Goal: Task Accomplishment & Management: Manage account settings

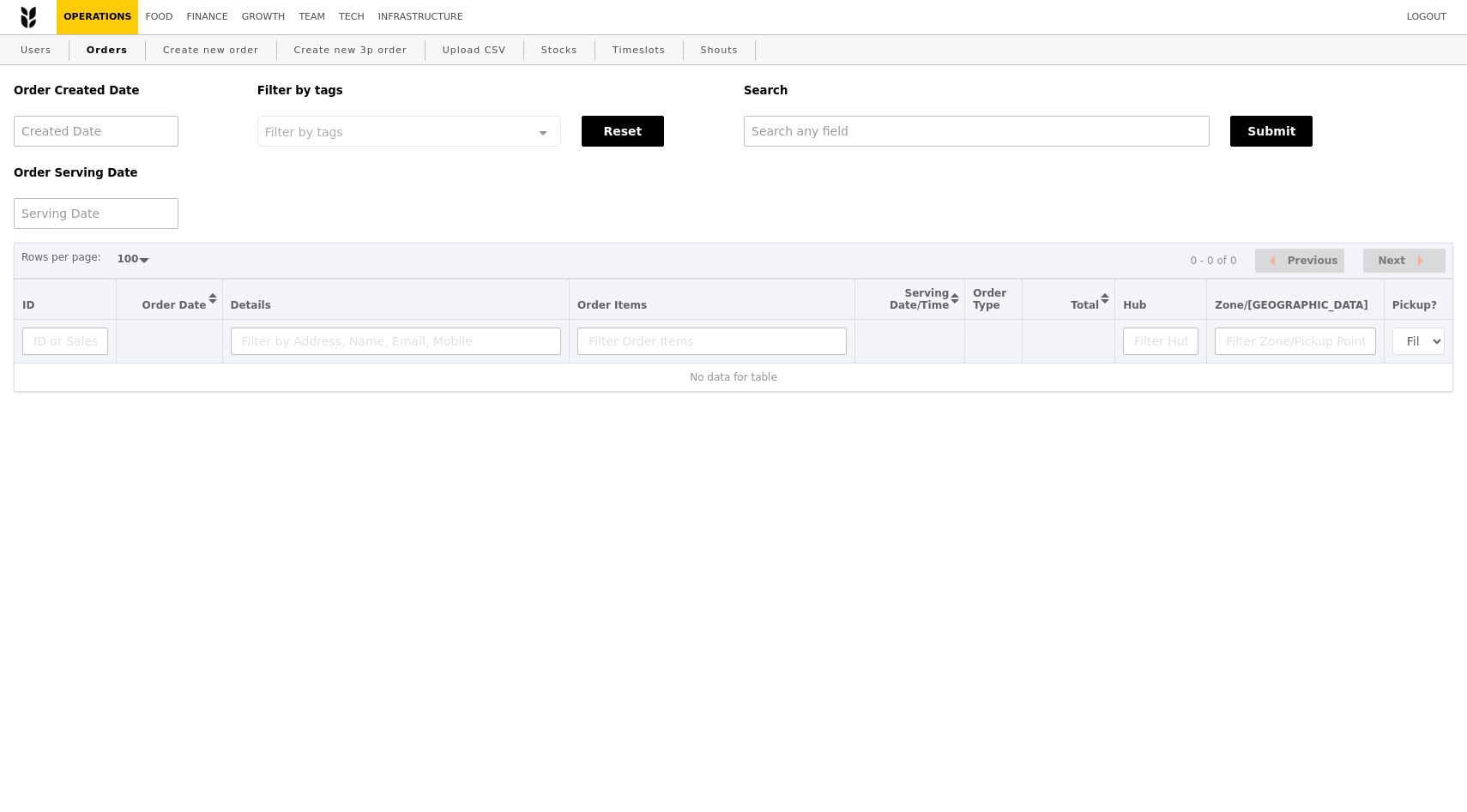
select select "100"
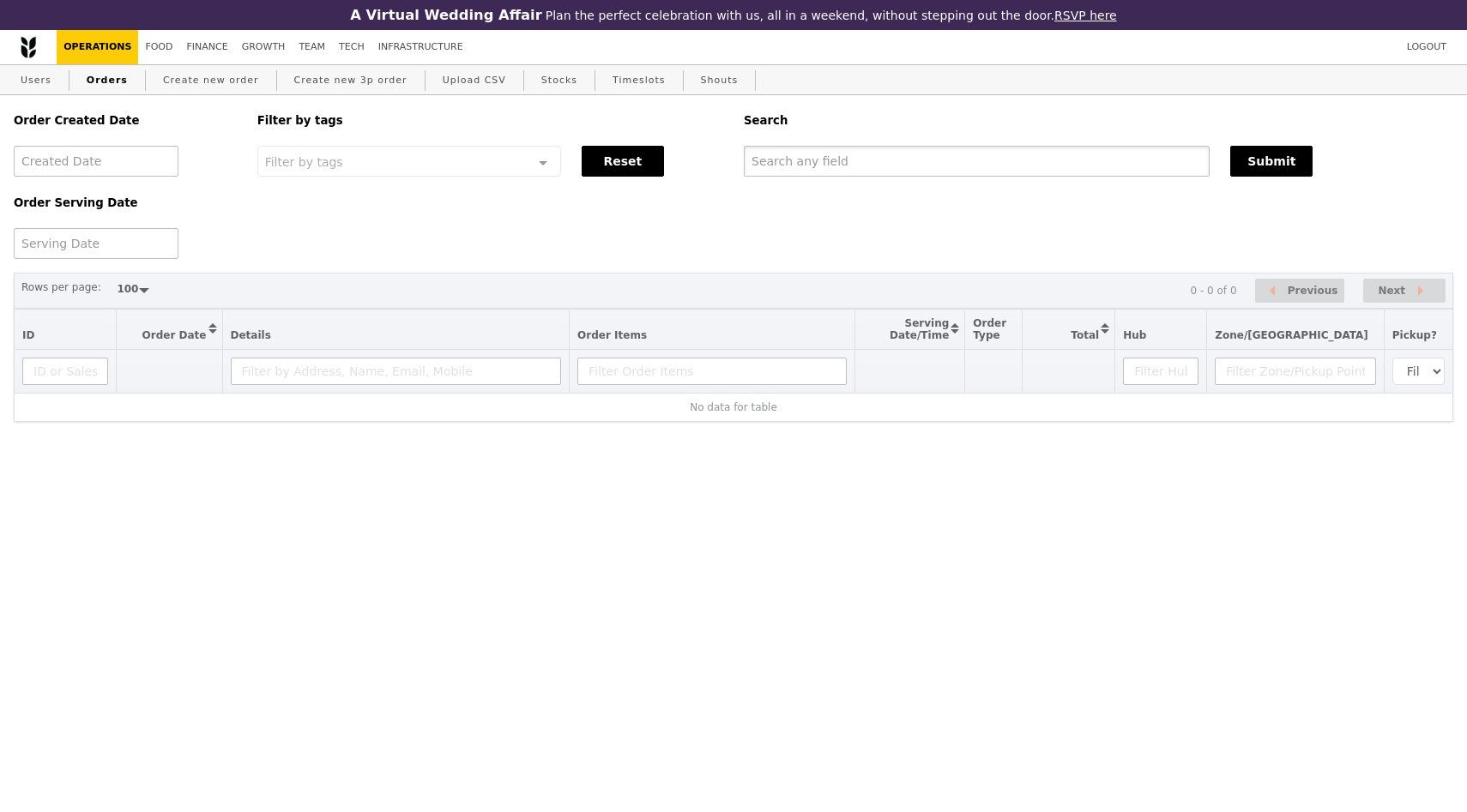
click at [850, 164] on input "text" at bounding box center [977, 161] width 466 height 31
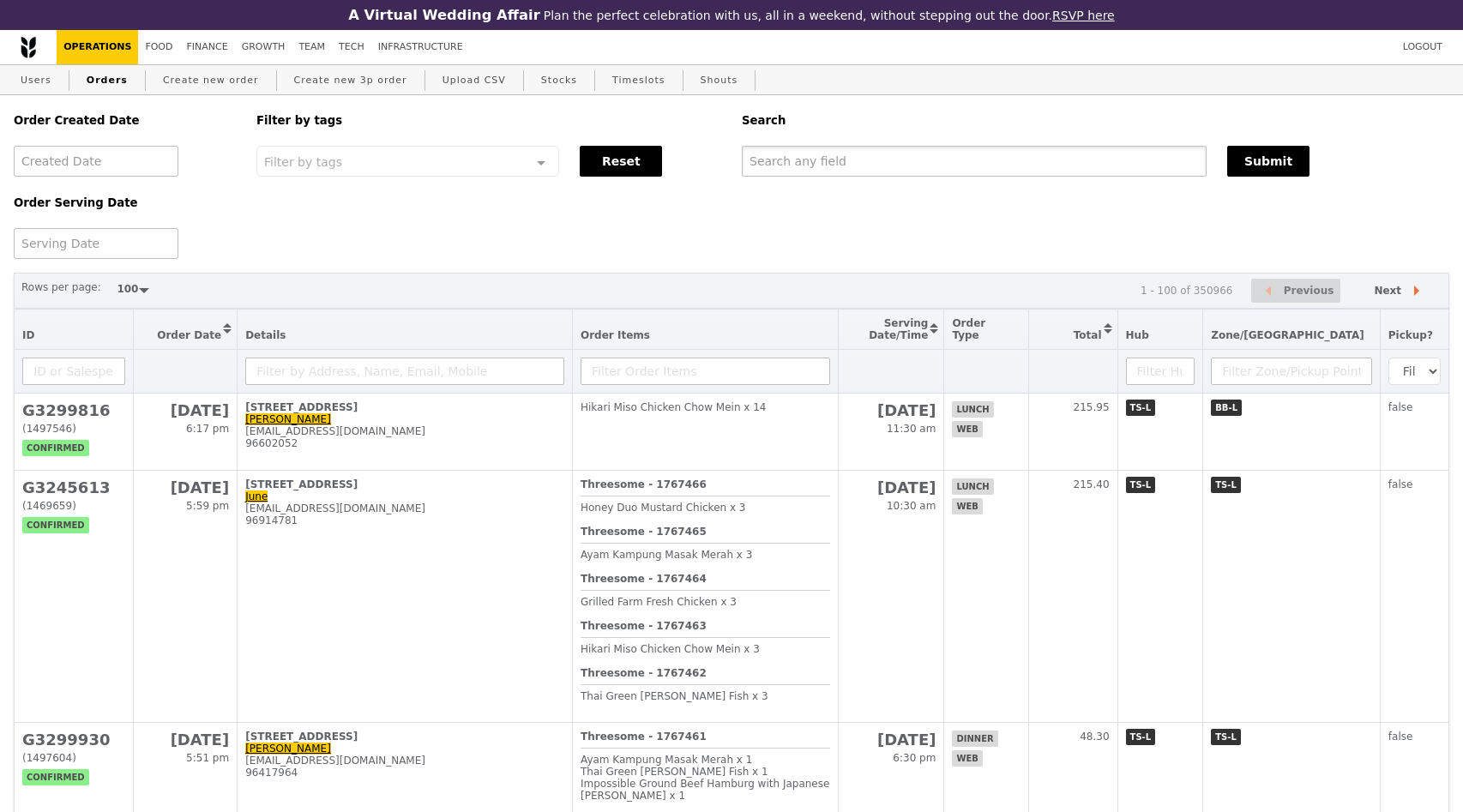
paste input "GA3295437"
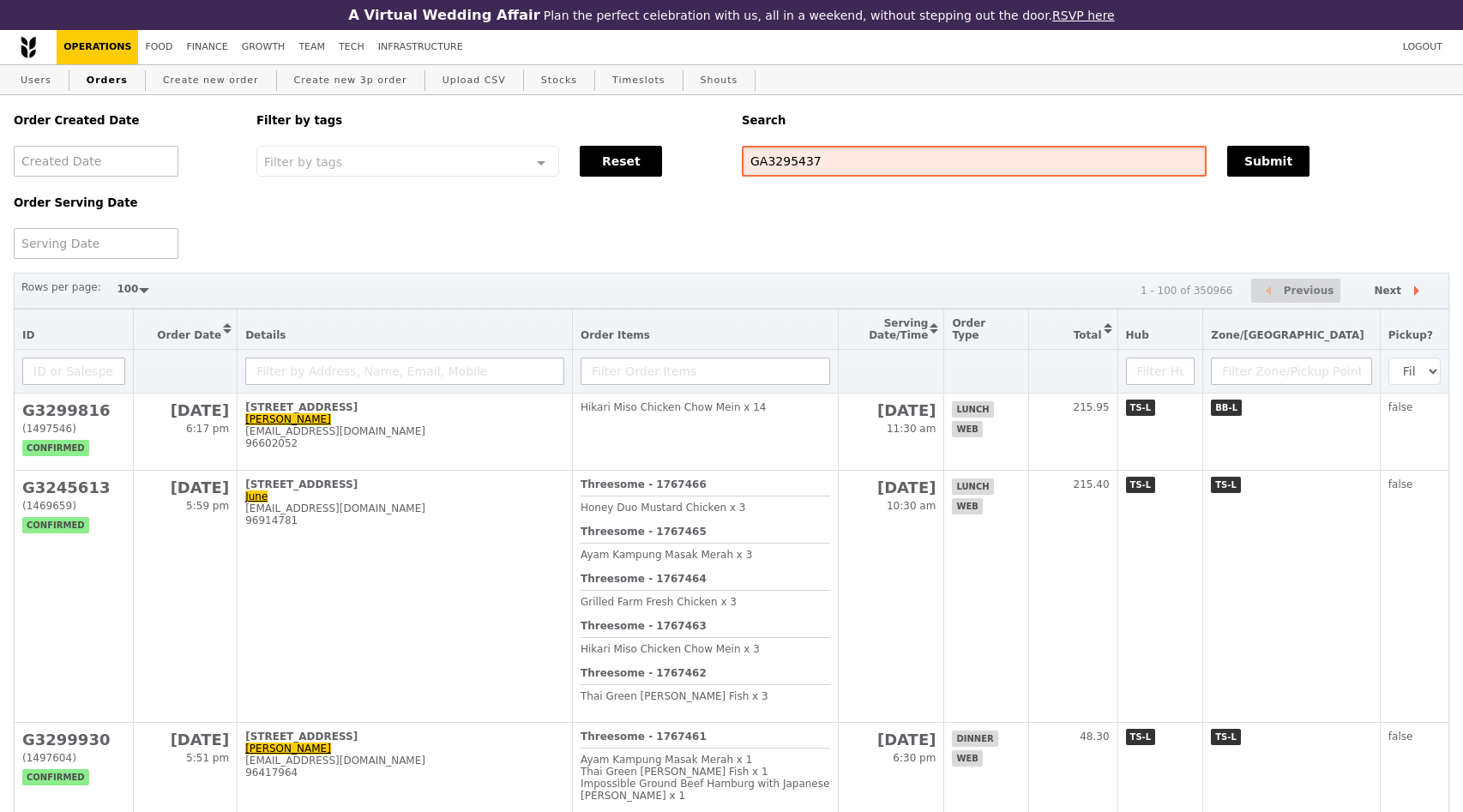
type input "GA3295437"
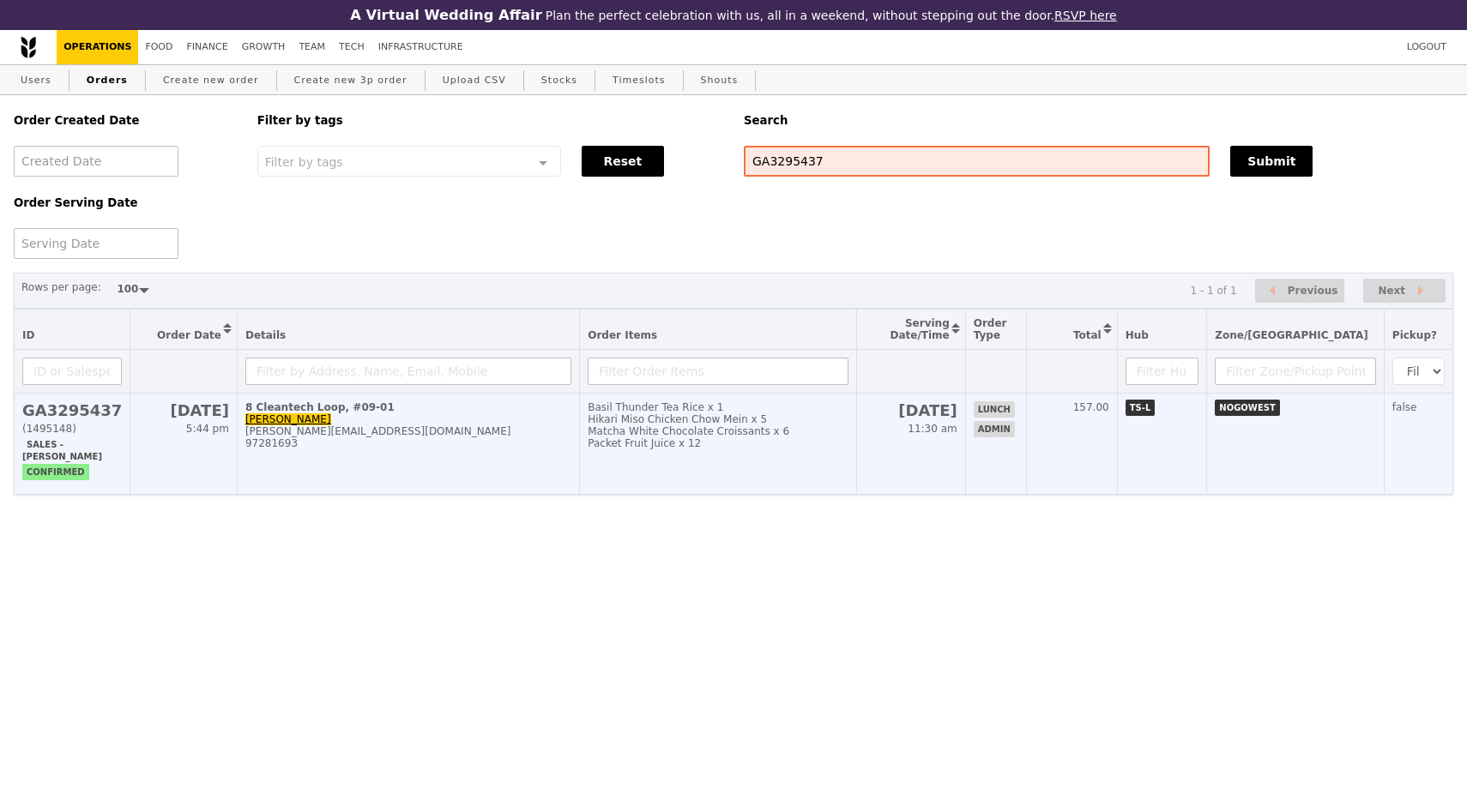
click at [418, 473] on td "8 Cleantech Loop, #09-01 [PERSON_NAME] [PERSON_NAME][EMAIL_ADDRESS][DOMAIN_NAME…" at bounding box center [407, 444] width 342 height 101
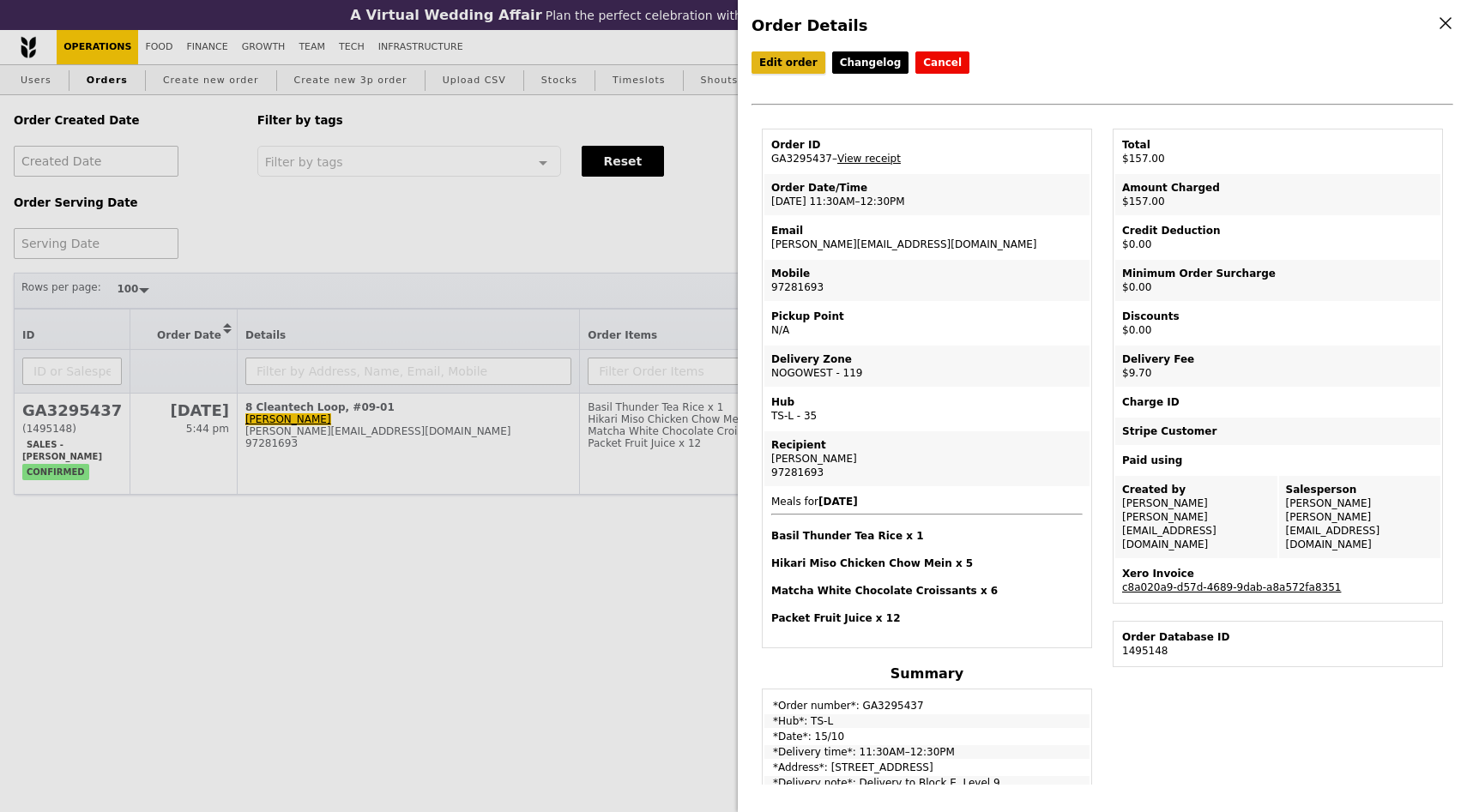
click at [772, 58] on link "Edit order" at bounding box center [788, 62] width 74 height 23
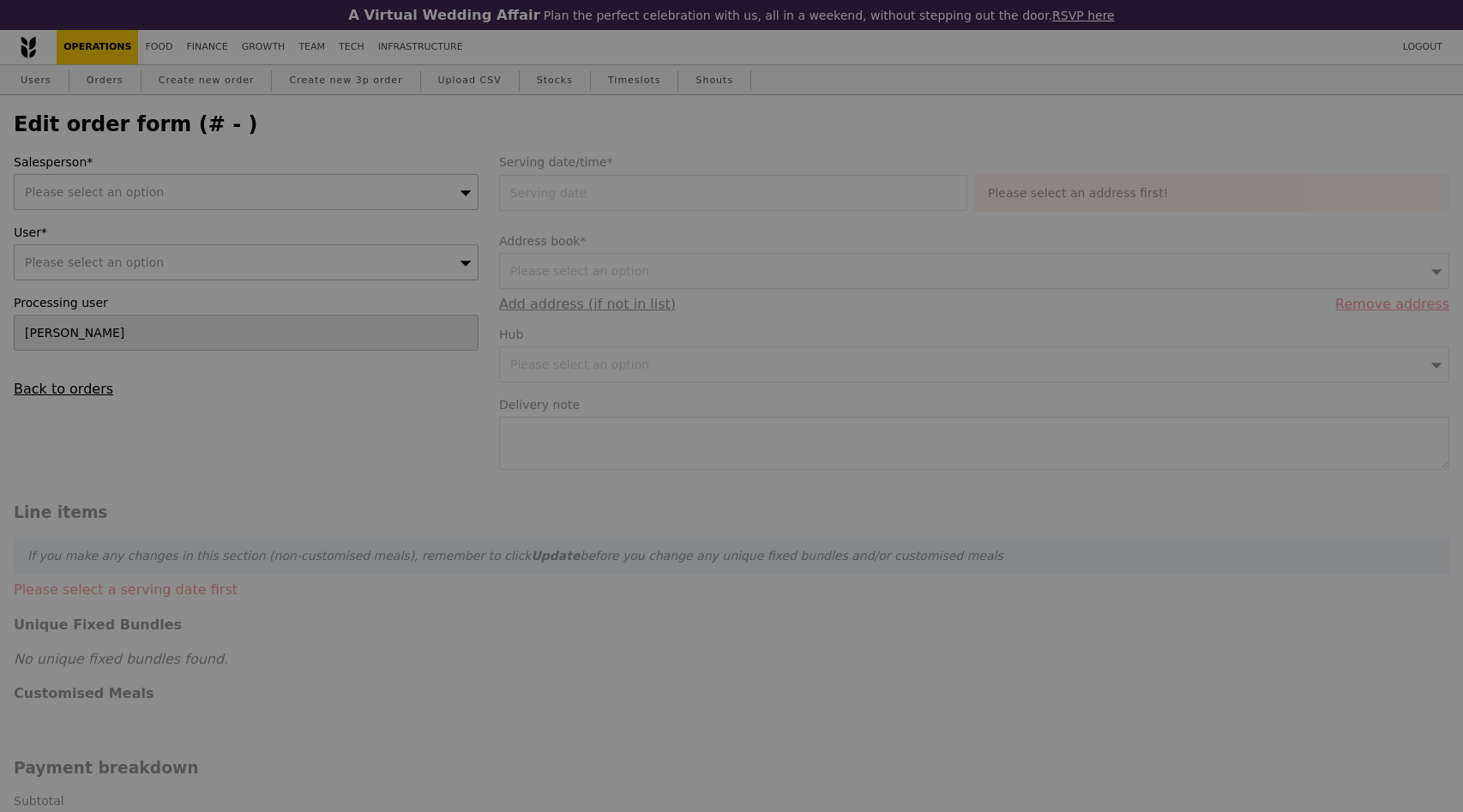
type input "[DATE]"
type textarea "Delivery to Block E, Level 9"
type input "147.30"
type input "8.90"
type input "9.70"
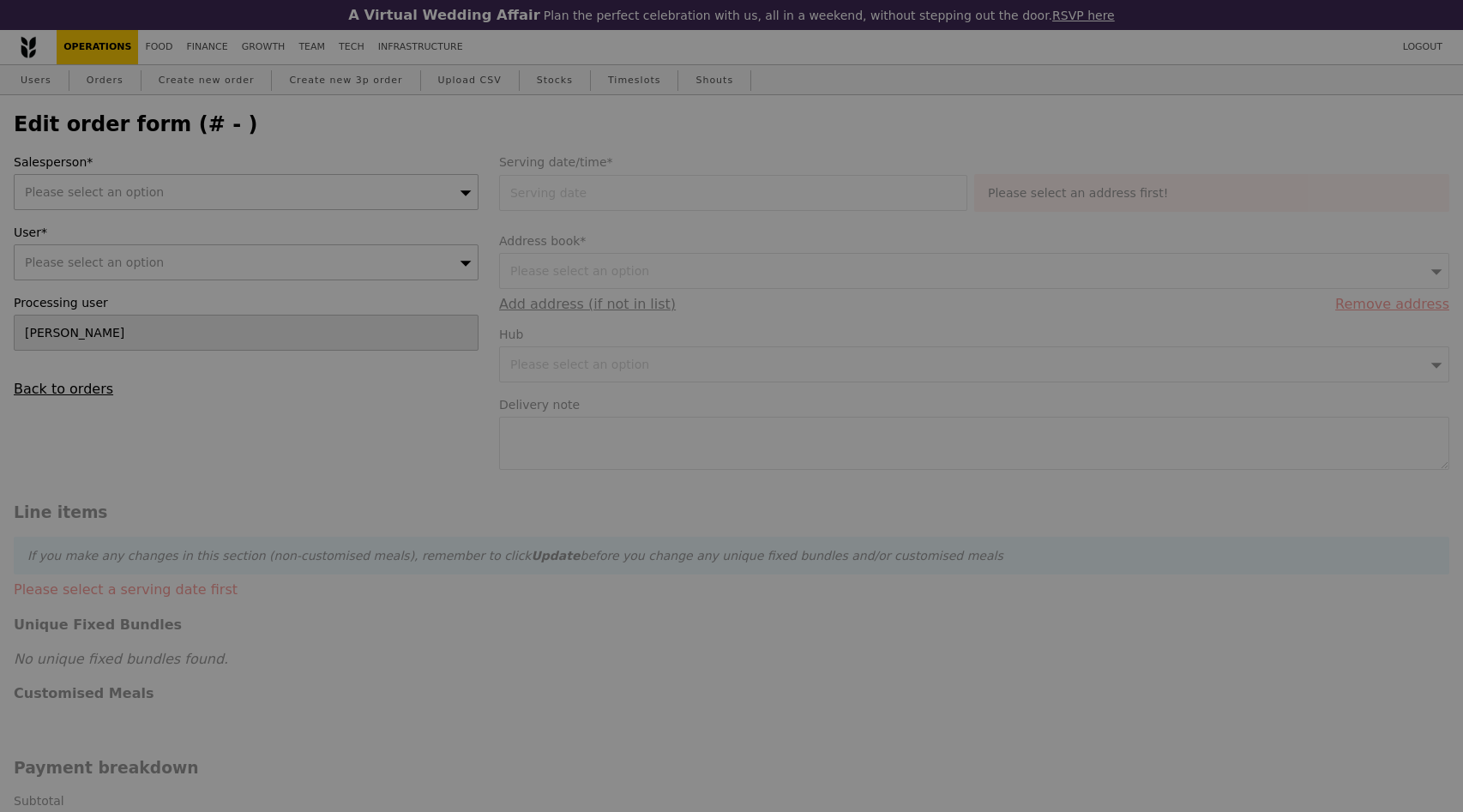
type input "157.00"
type input "Loading..."
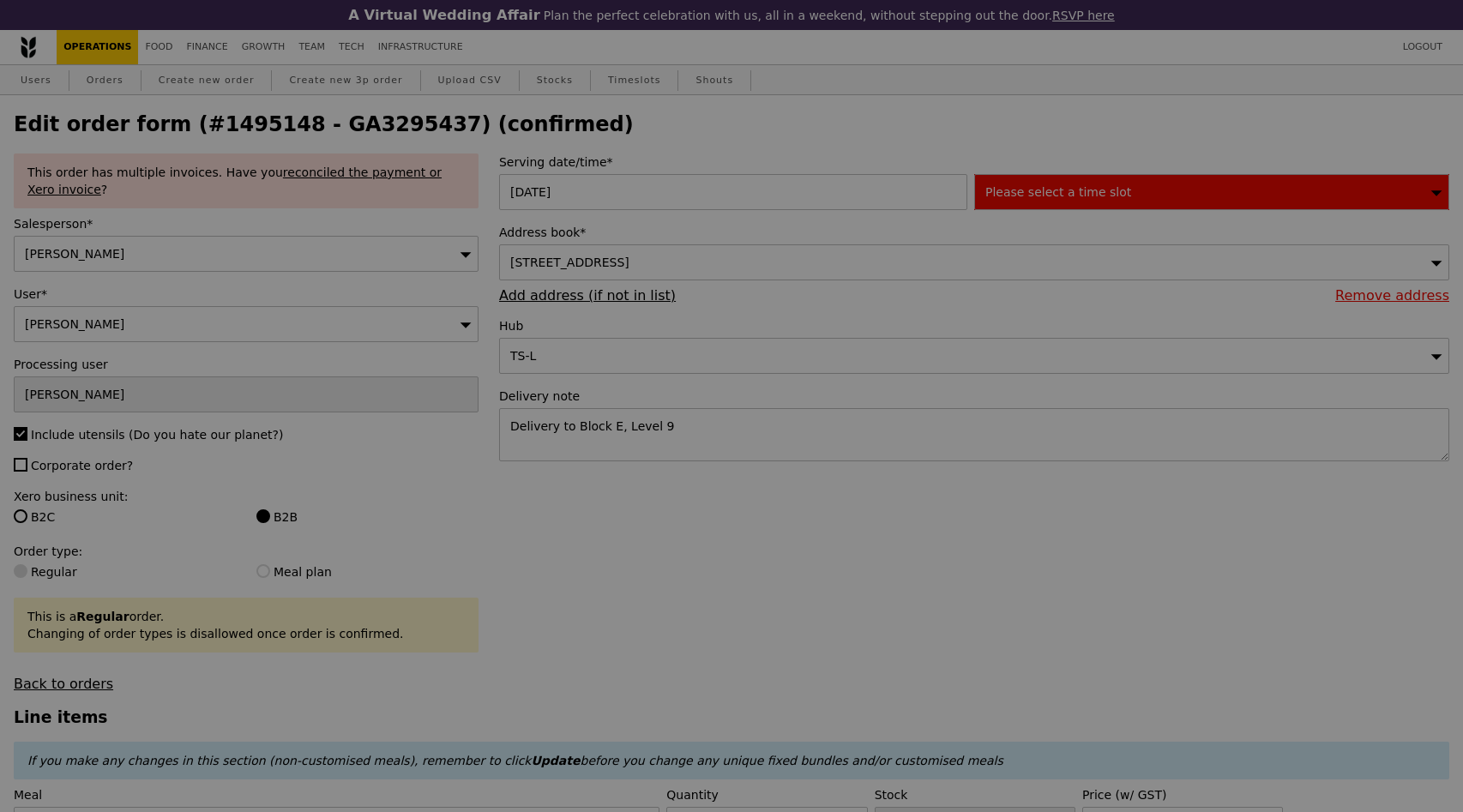
type input "494"
type input "473"
type input "494"
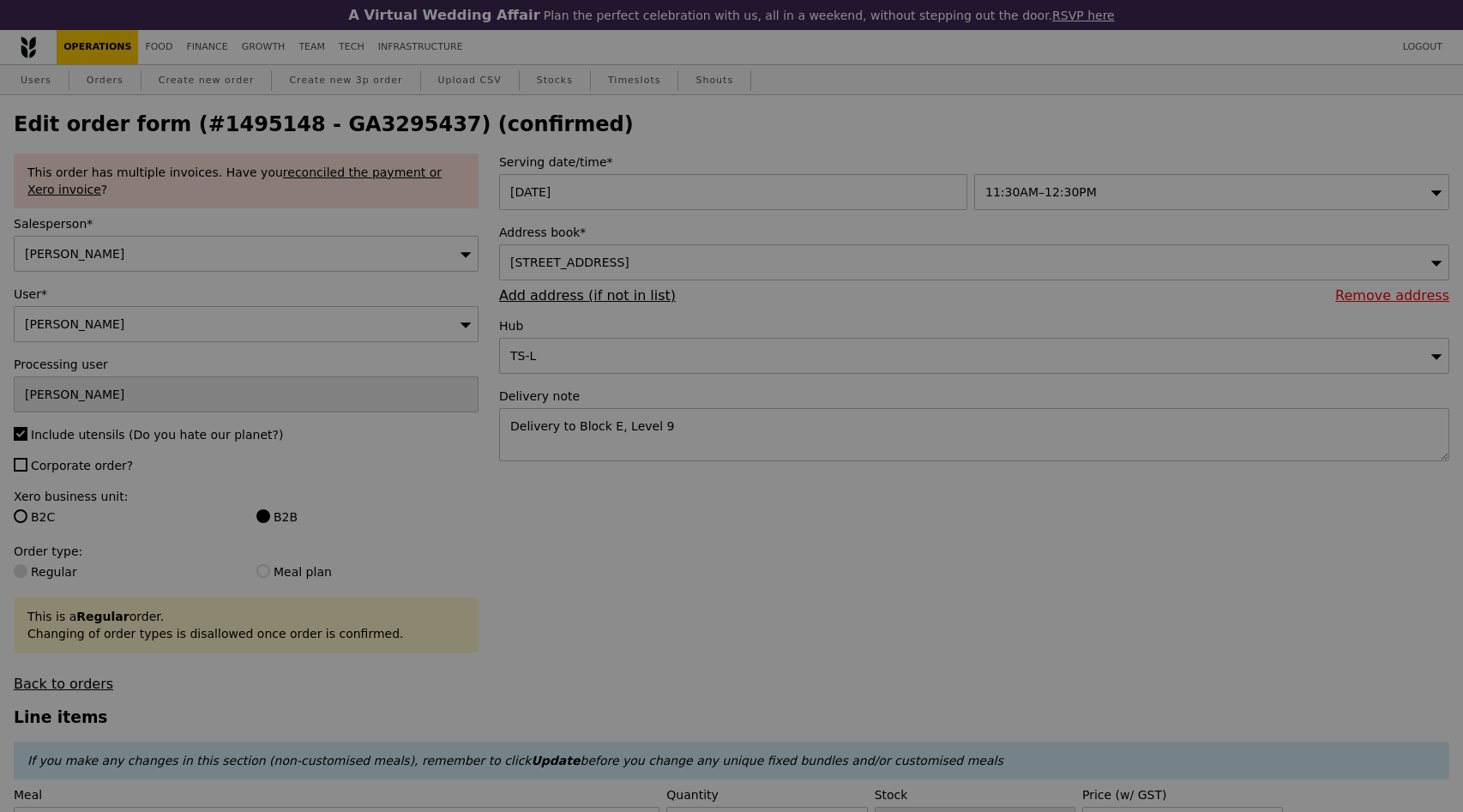
type input "Update"
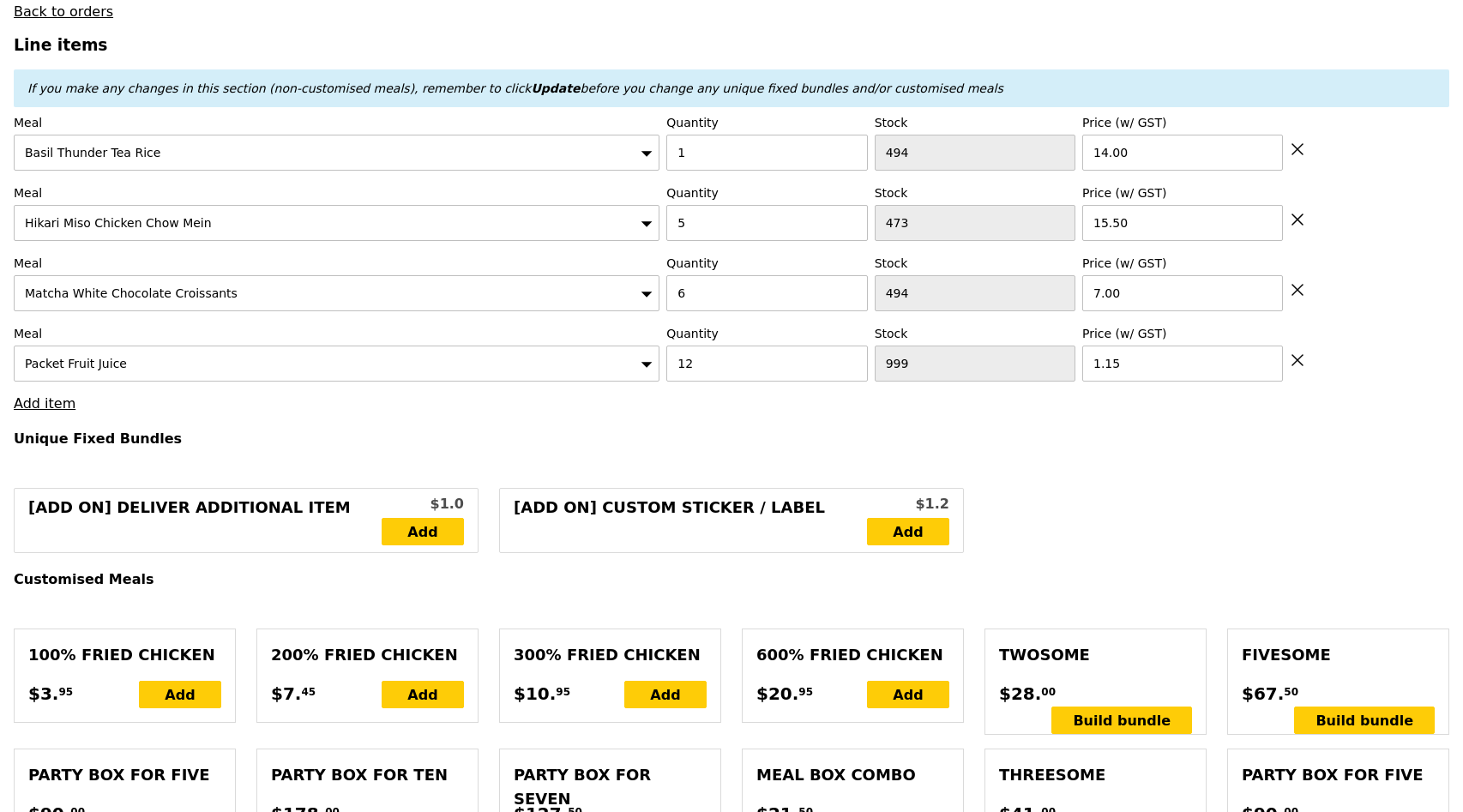
scroll to position [651, 0]
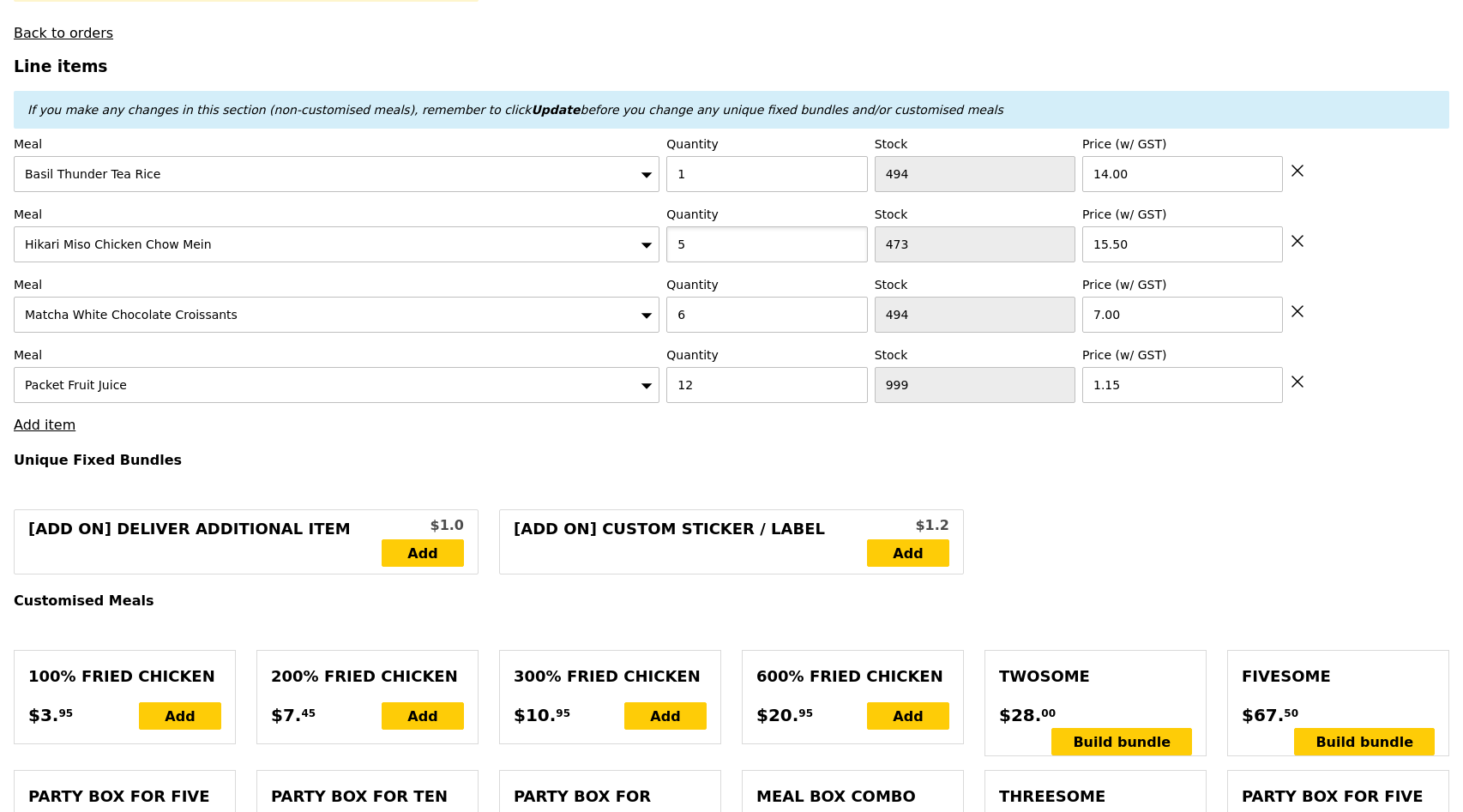
click at [691, 249] on input "5" at bounding box center [766, 245] width 200 height 36
type input "6"
click at [710, 303] on input "6" at bounding box center [766, 315] width 200 height 36
type input "Loading..."
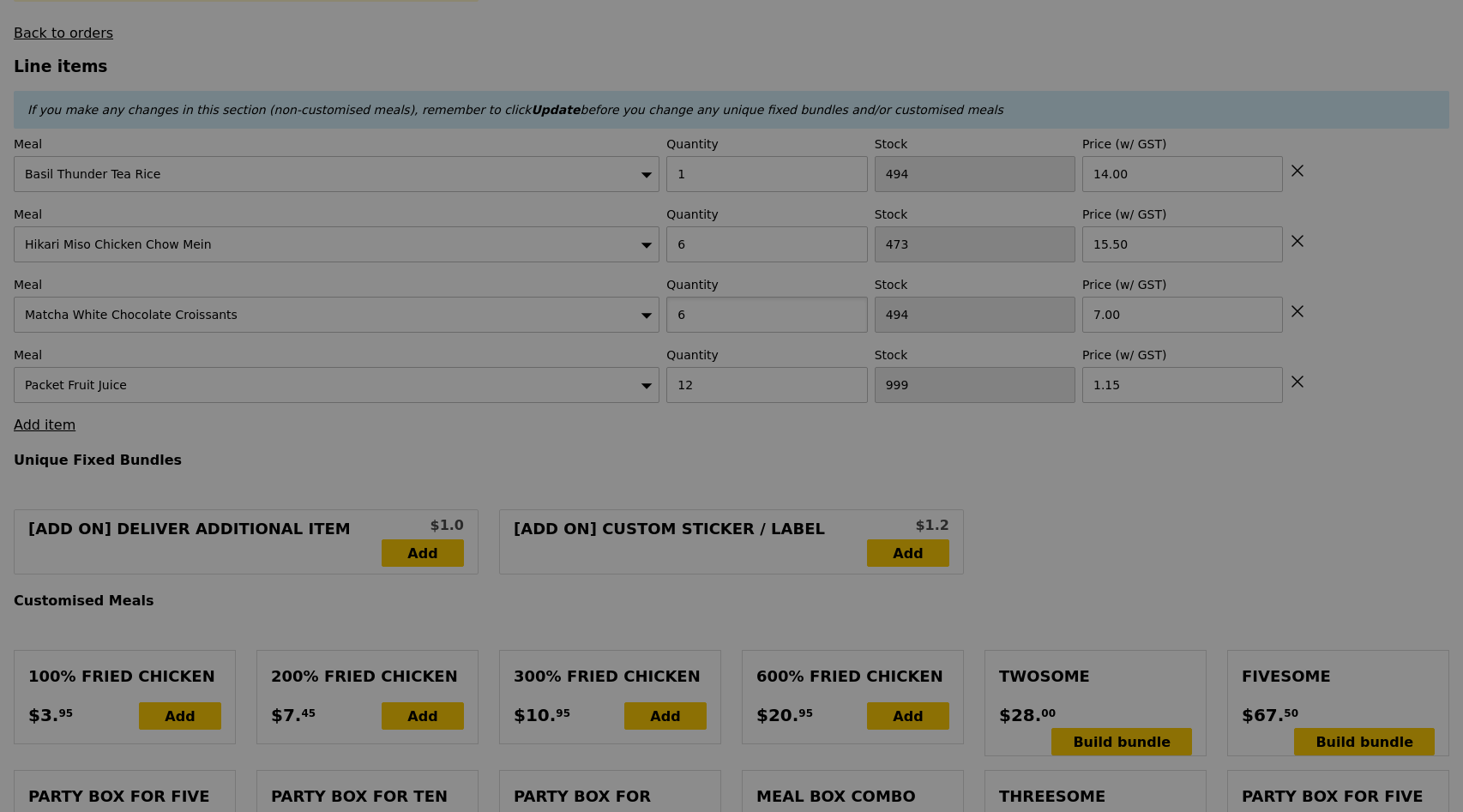
type input "0.00"
type input "7.48"
type input "8.15"
type input "Update"
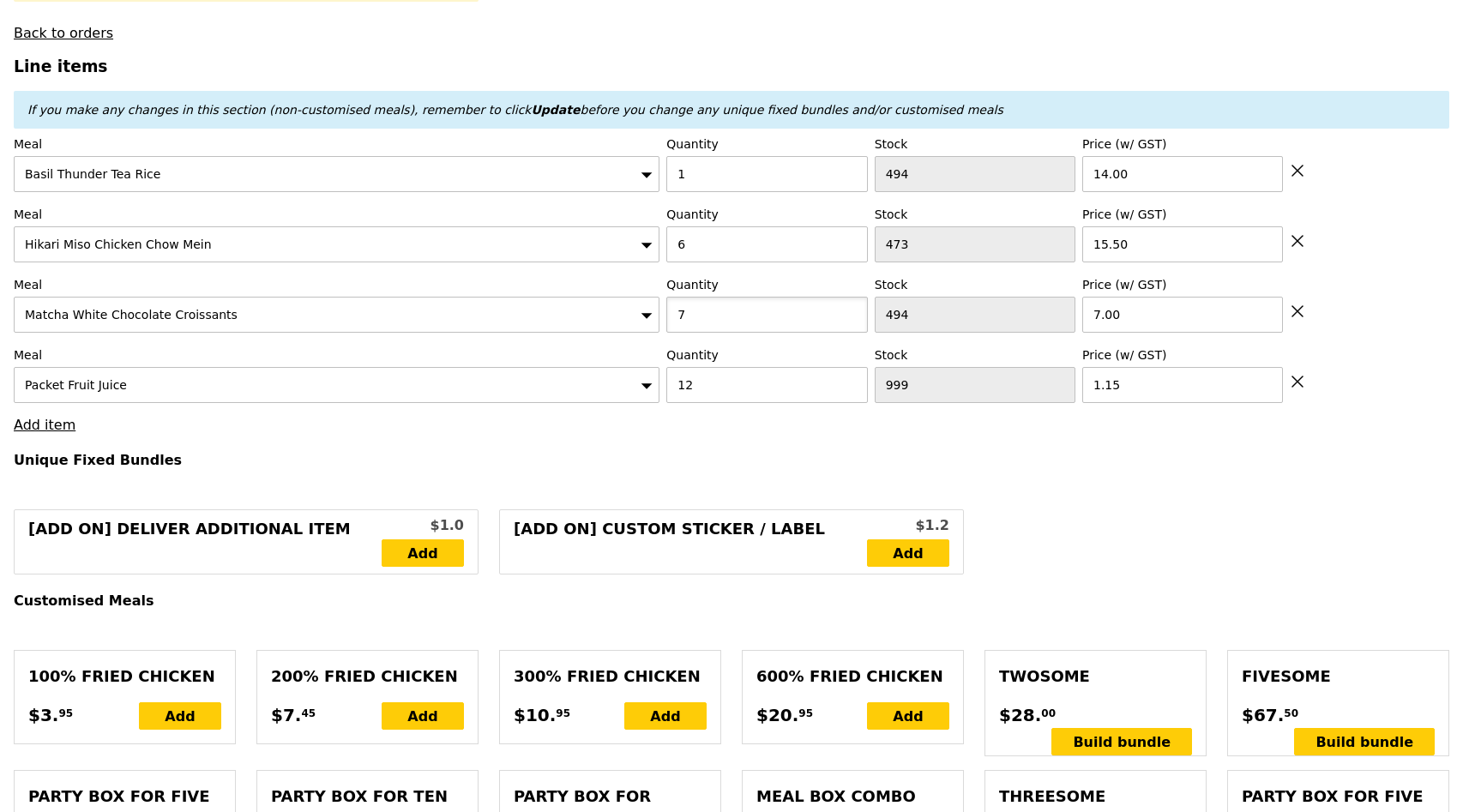
type input "7"
type input "Loading..."
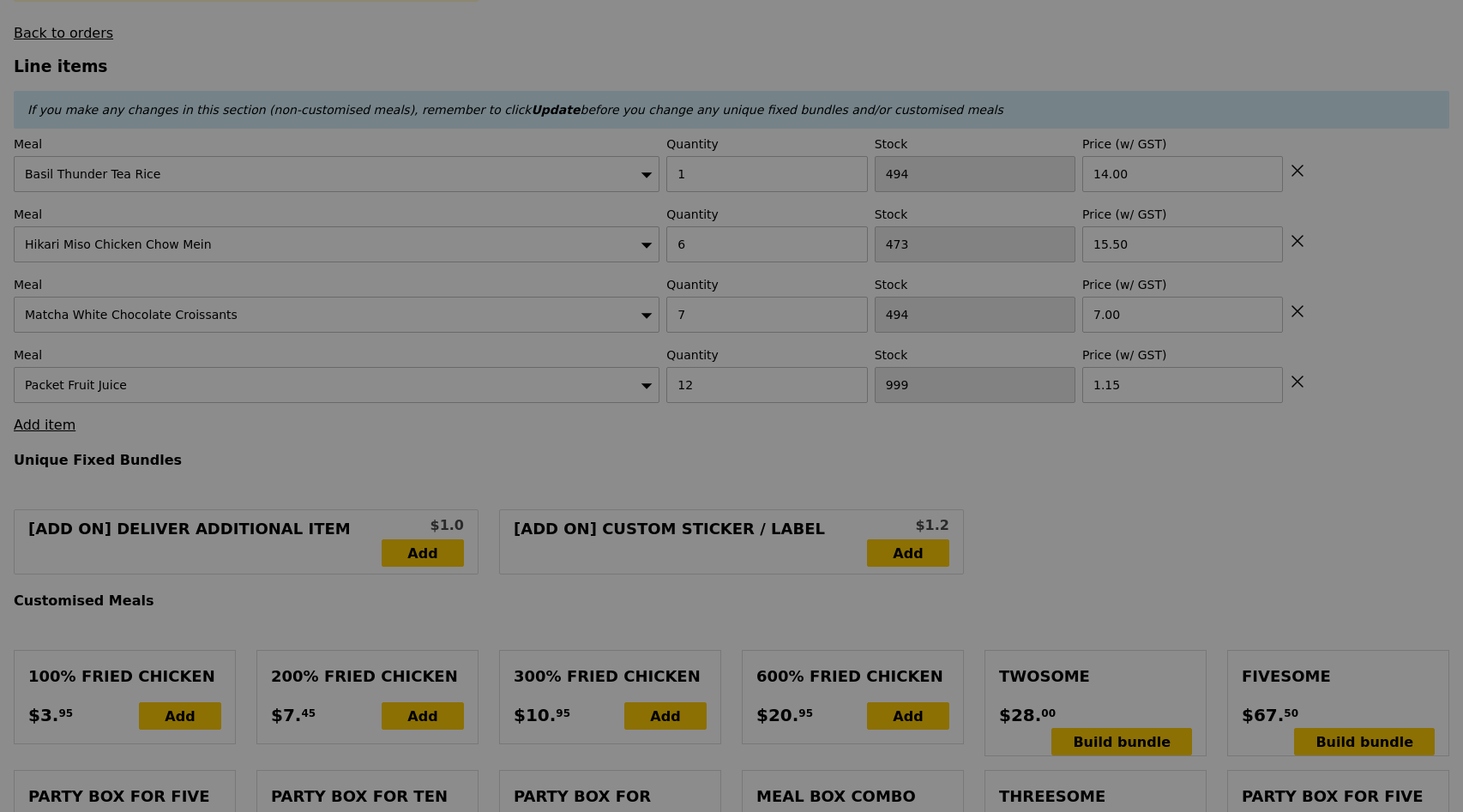
type input "169.80"
type input "6.83"
type input "7.45"
type input "177.25"
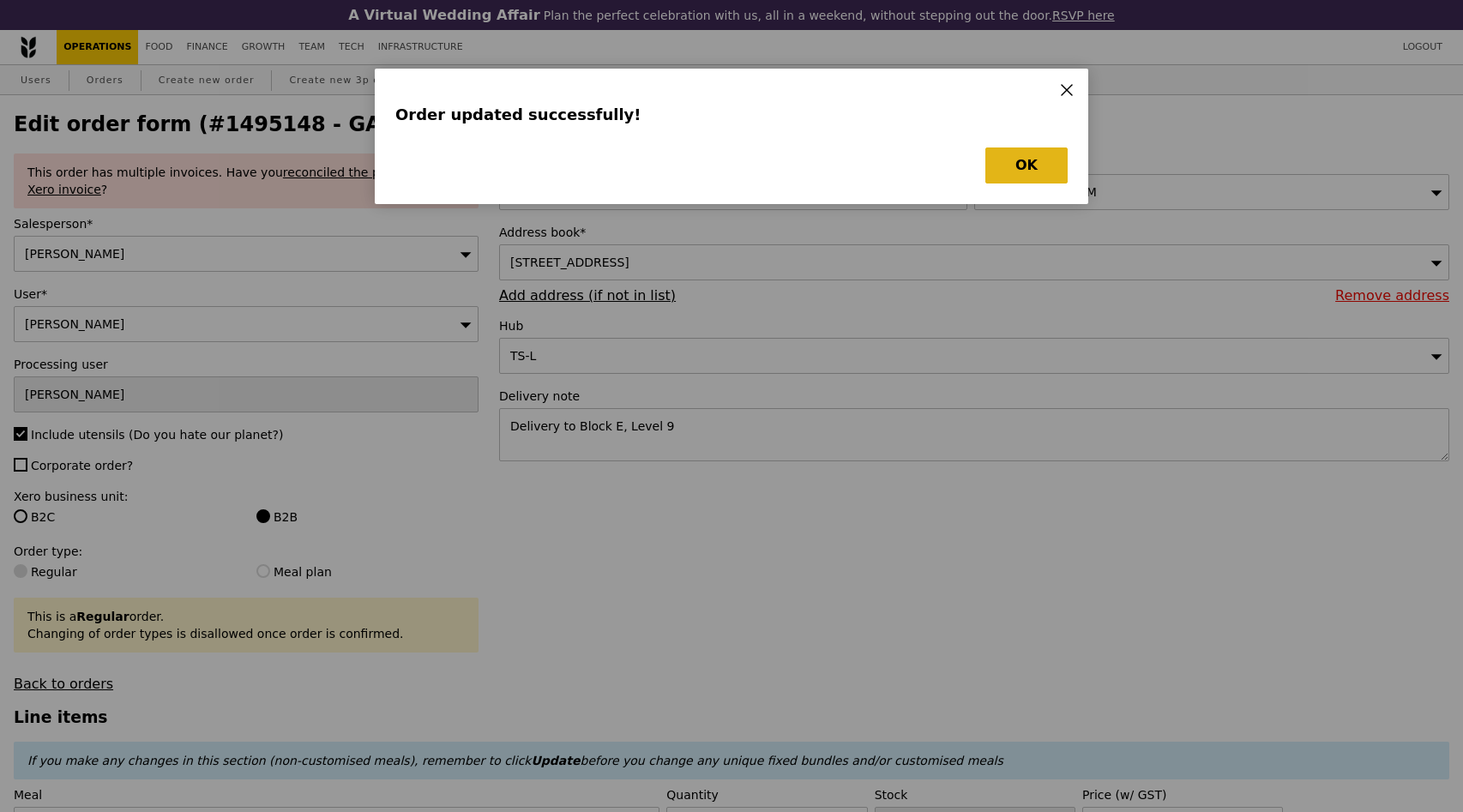
type input "Loading..."
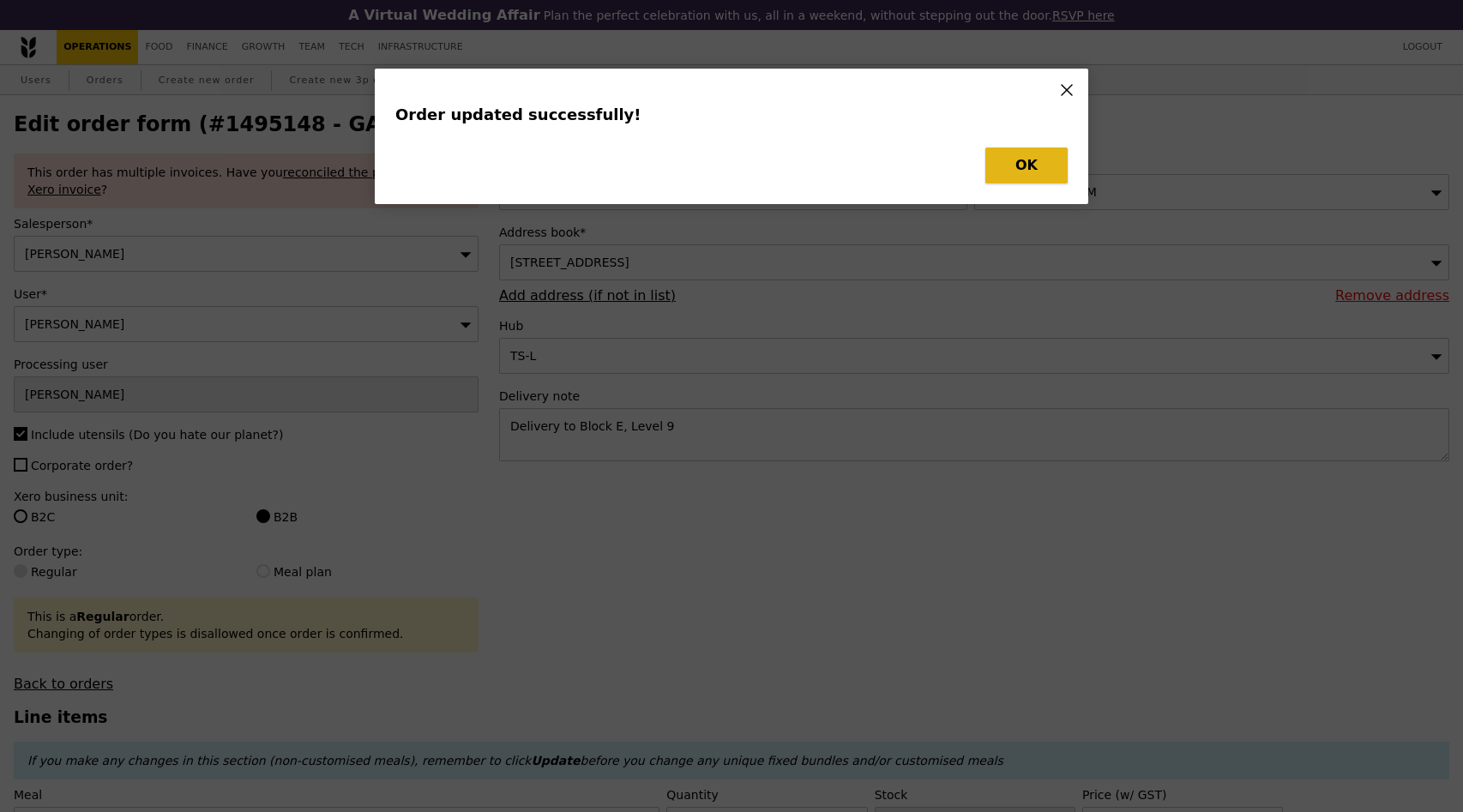
click at [1008, 165] on button "OK" at bounding box center [1026, 165] width 82 height 36
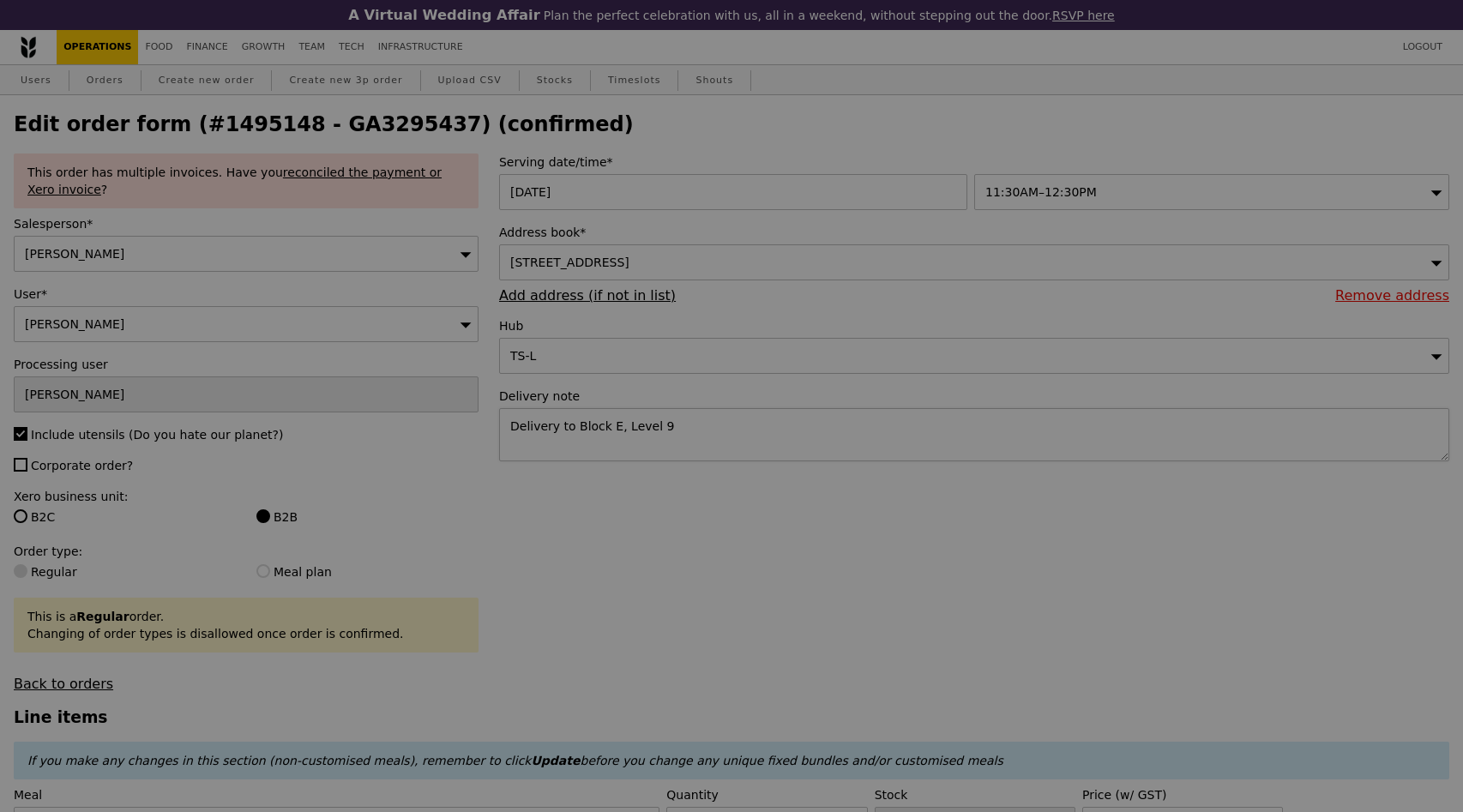
type input "0.00"
type input "7.45"
type input "Update"
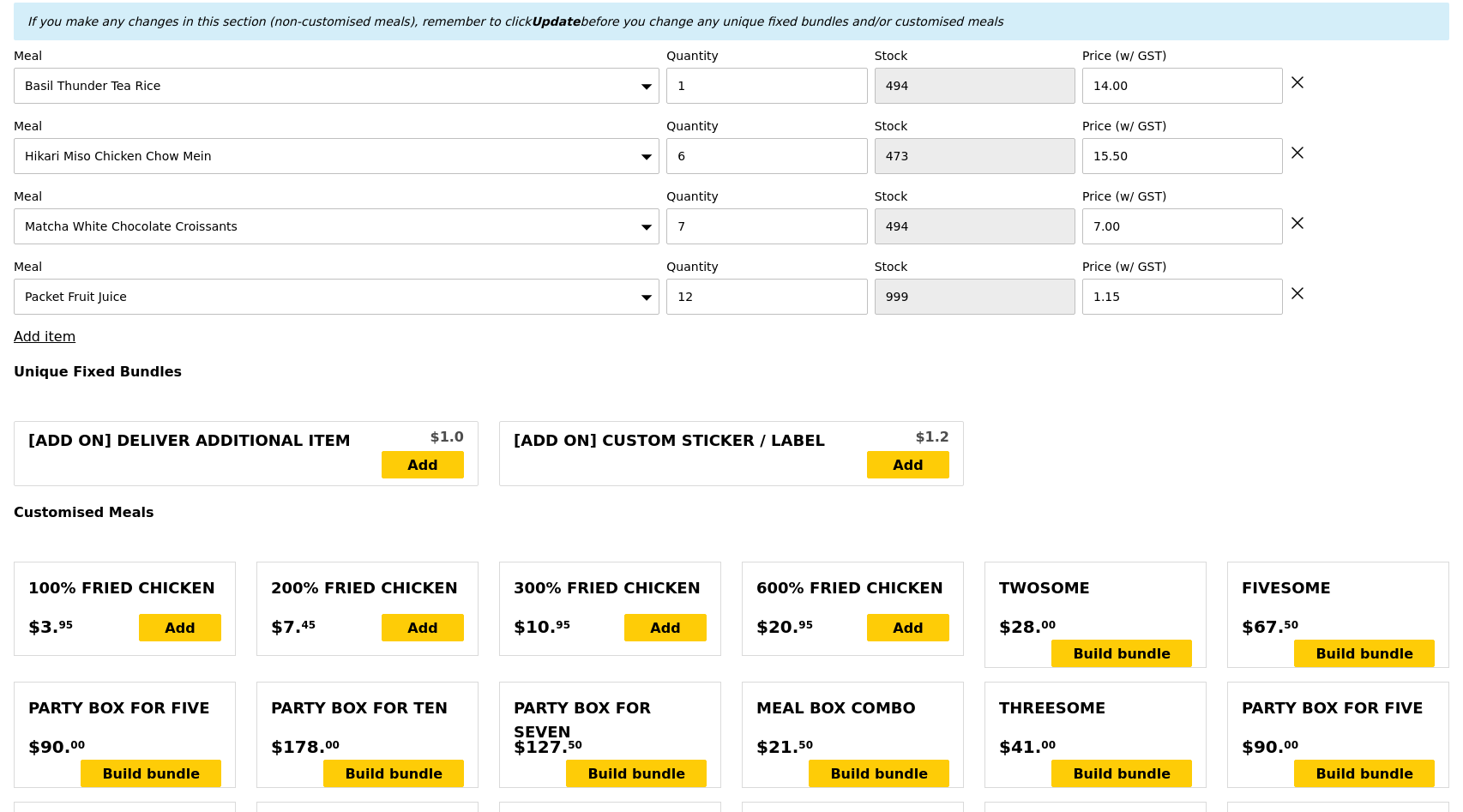
scroll to position [738, 0]
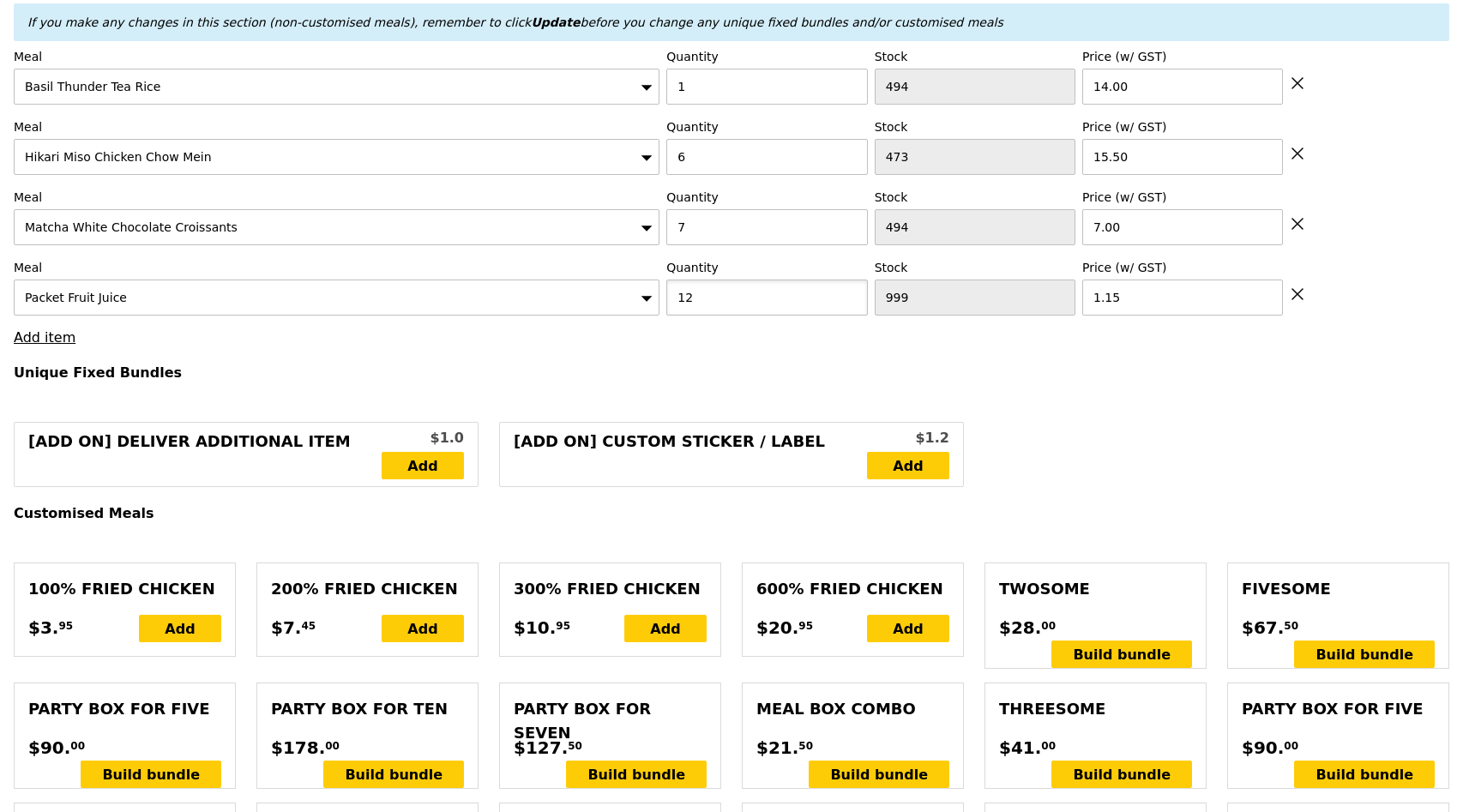
click at [732, 281] on input "12" at bounding box center [766, 298] width 200 height 36
click at [728, 295] on input "12" at bounding box center [766, 298] width 200 height 36
type input "14"
type input "Loading..."
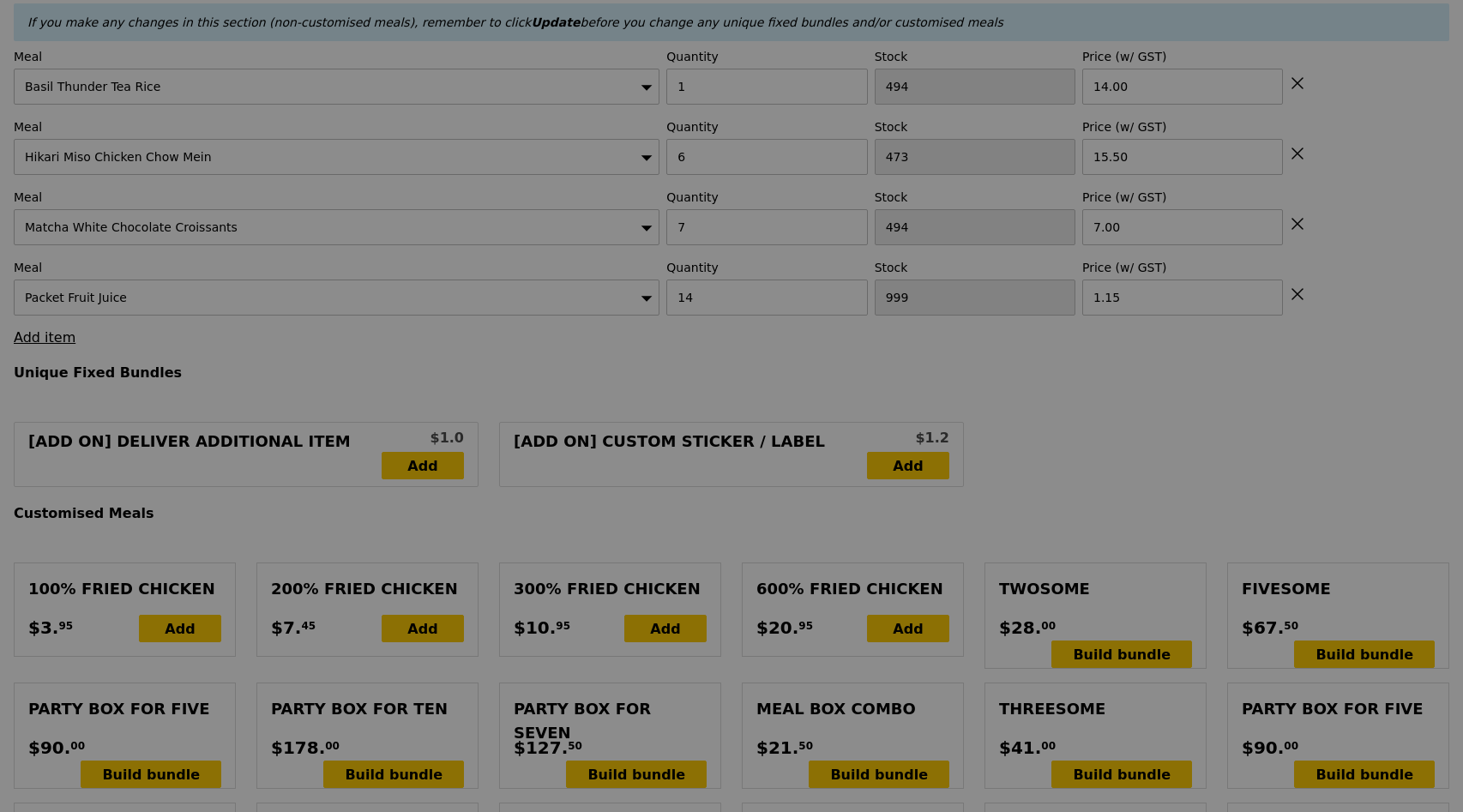
type input "6.61"
type input "7.20"
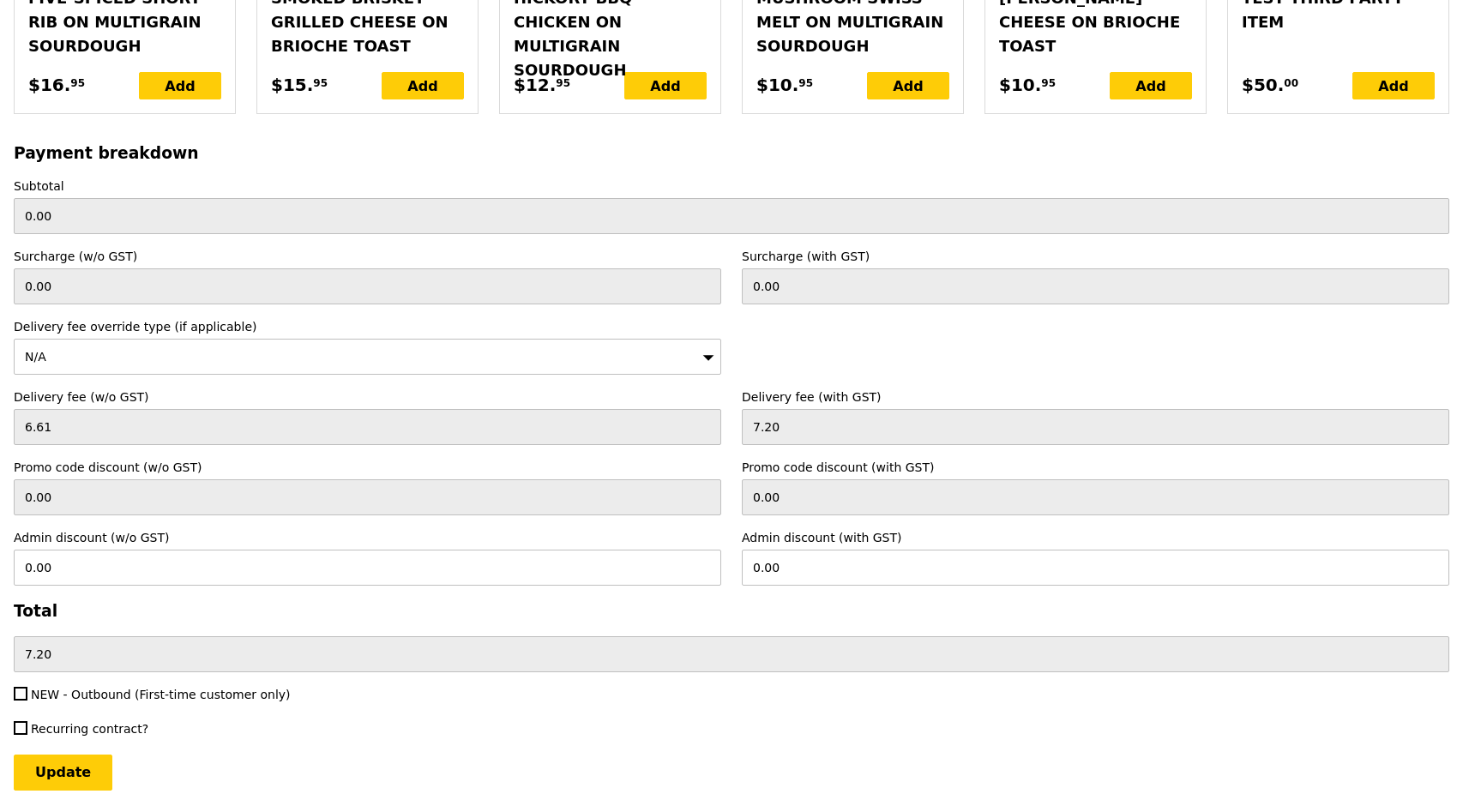
scroll to position [4165, 0]
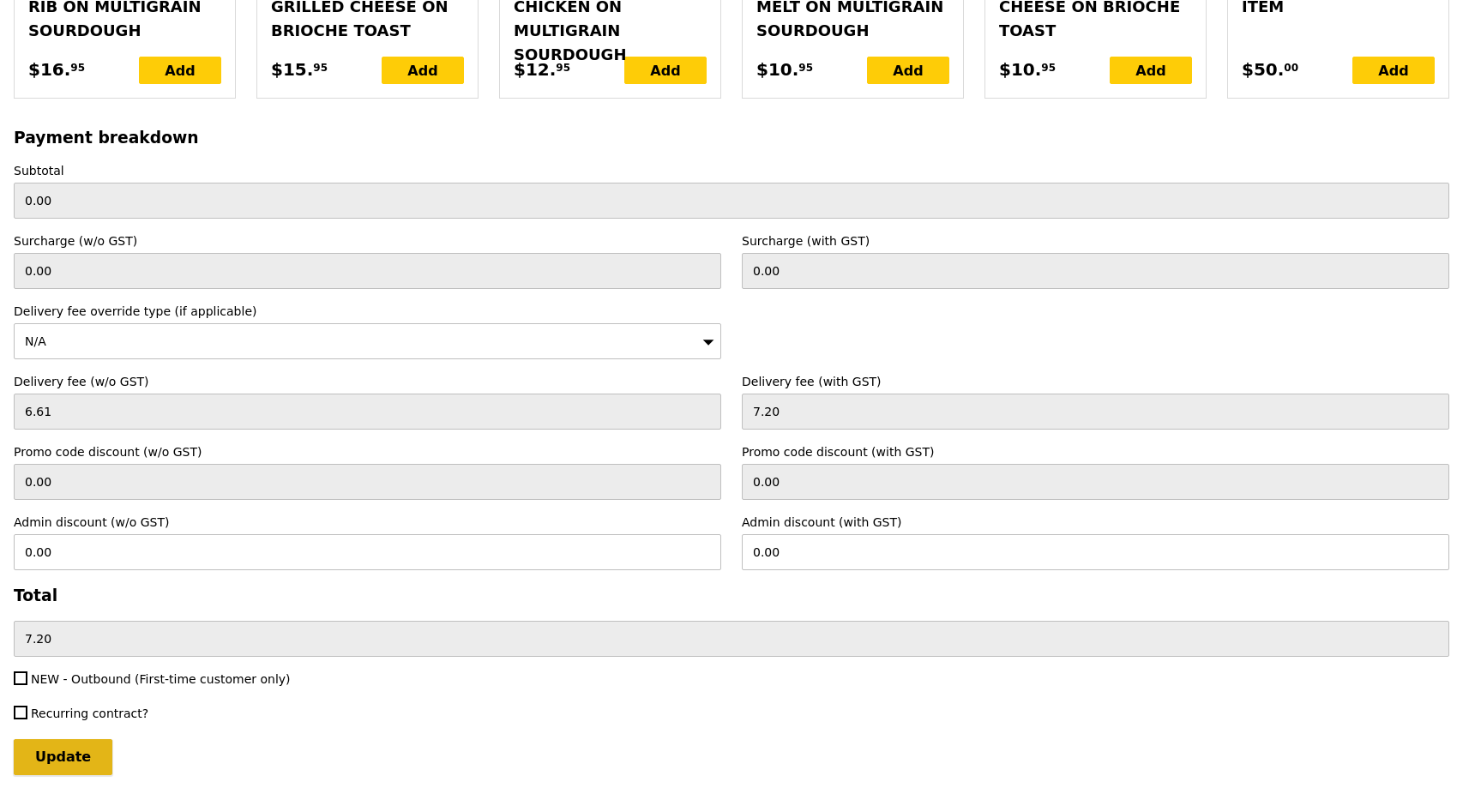
click at [42, 739] on input "Update" at bounding box center [62, 757] width 98 height 36
type input "Loading..."
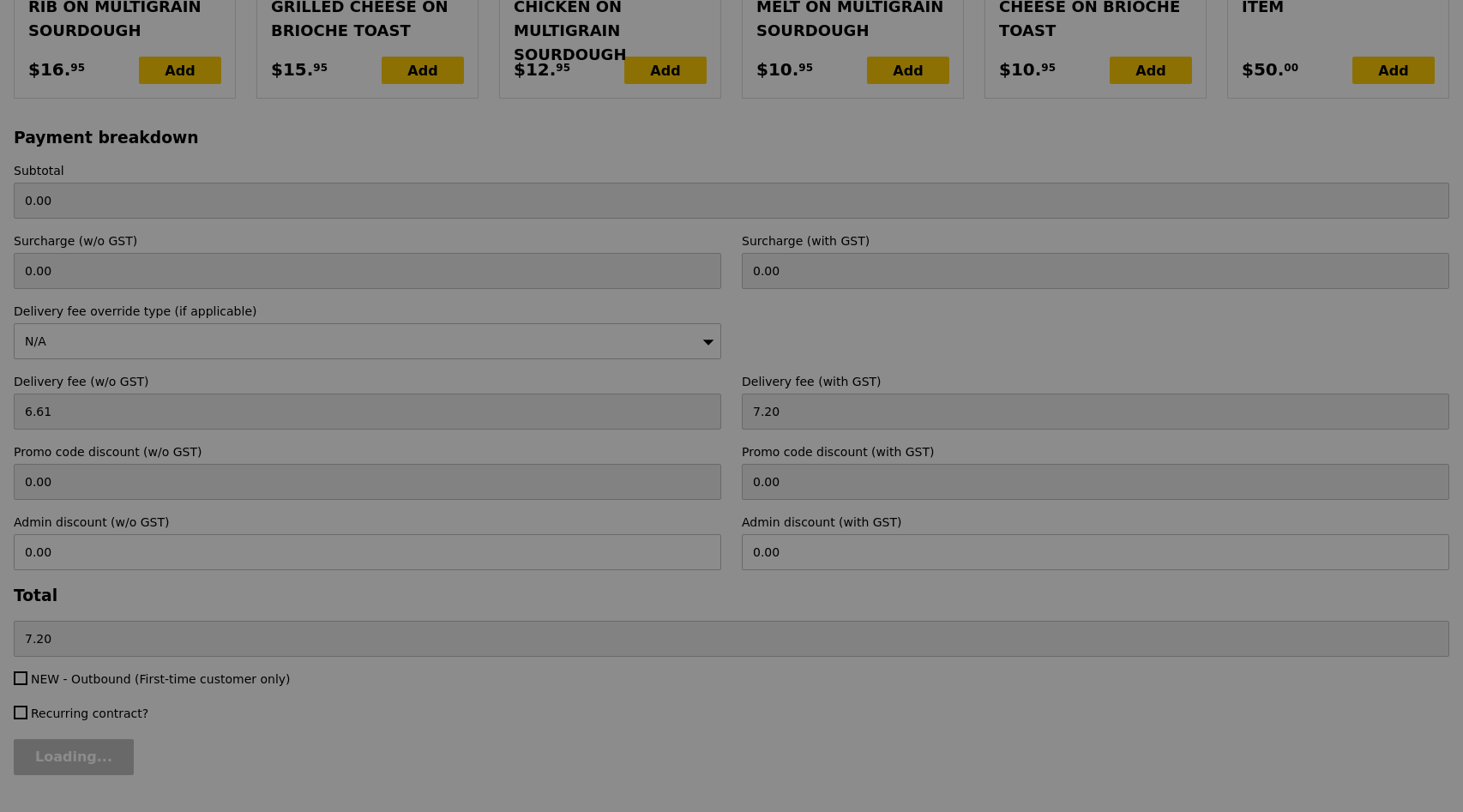
type input "172.10"
type input "179.30"
type input "Update"
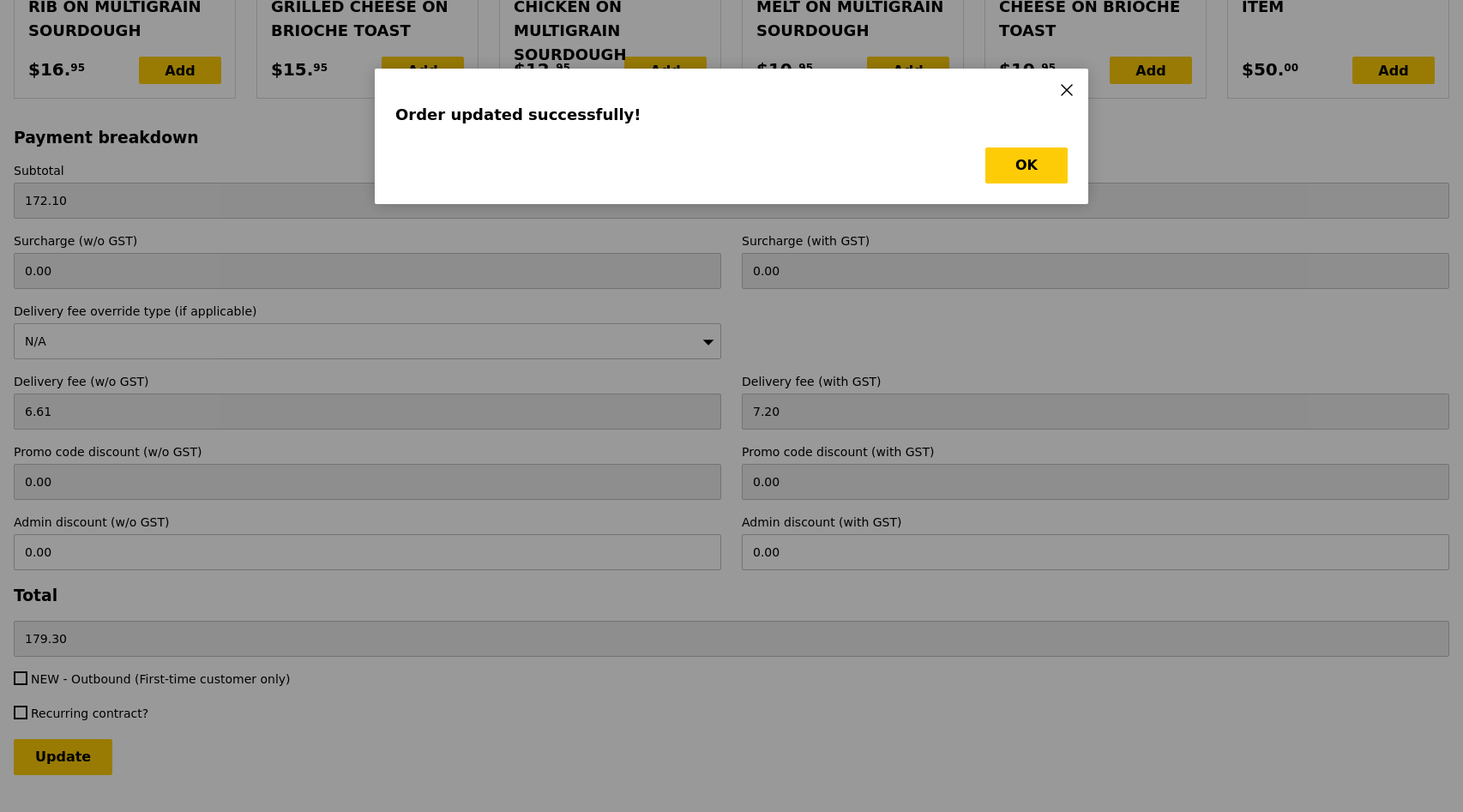
scroll to position [0, 0]
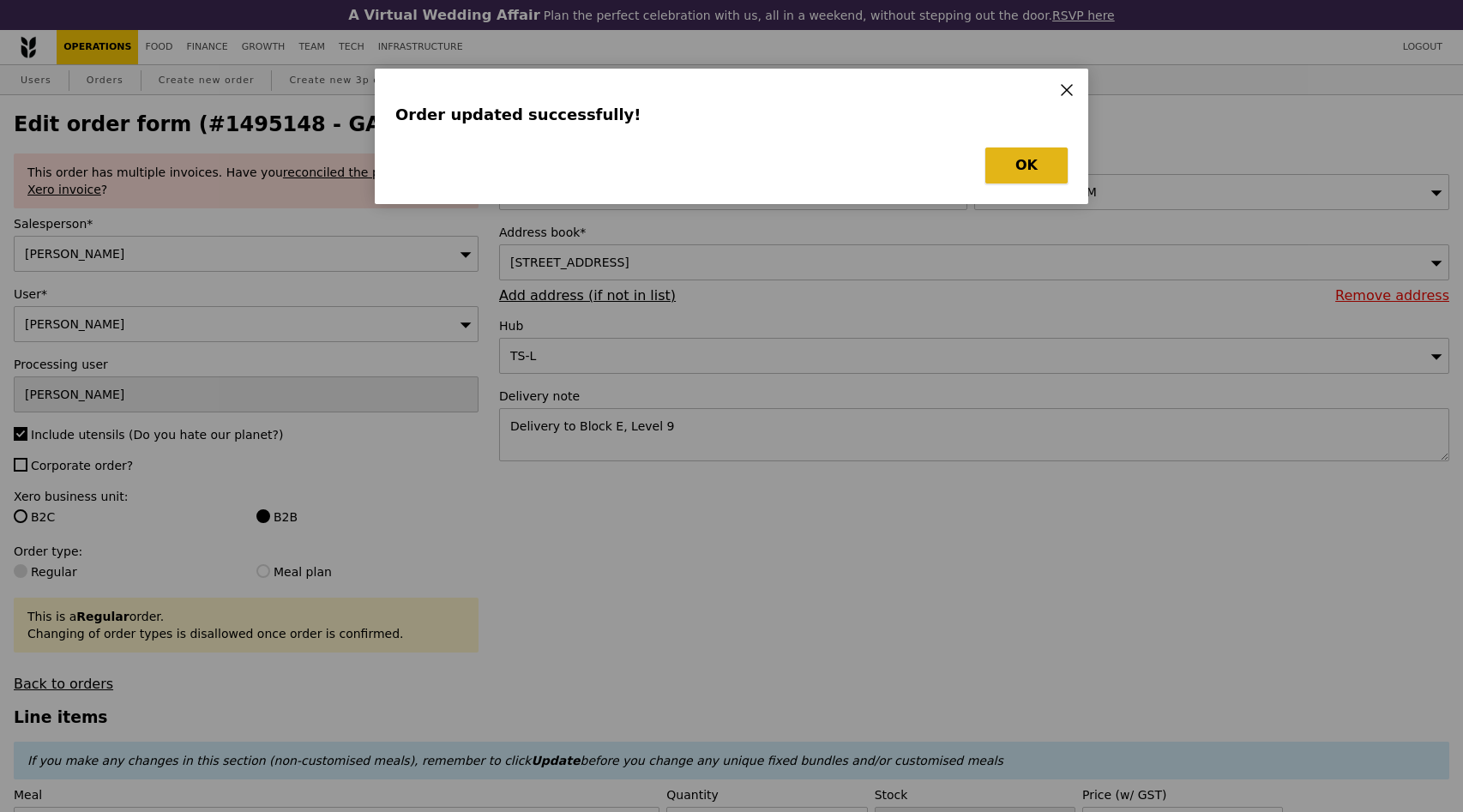
click at [1021, 161] on button "OK" at bounding box center [1026, 165] width 82 height 36
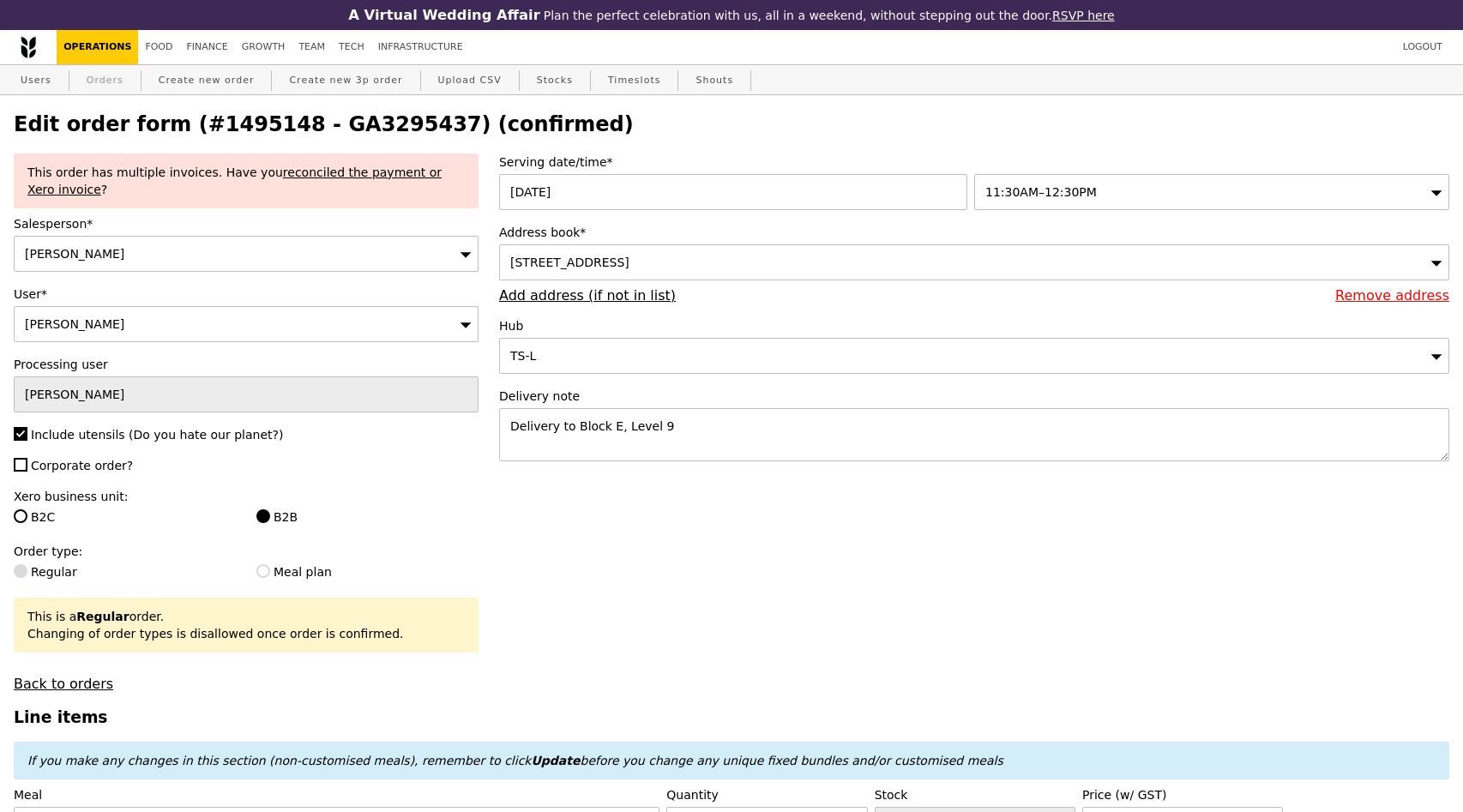
click at [117, 71] on link "Orders" at bounding box center [105, 80] width 51 height 31
select select "100"
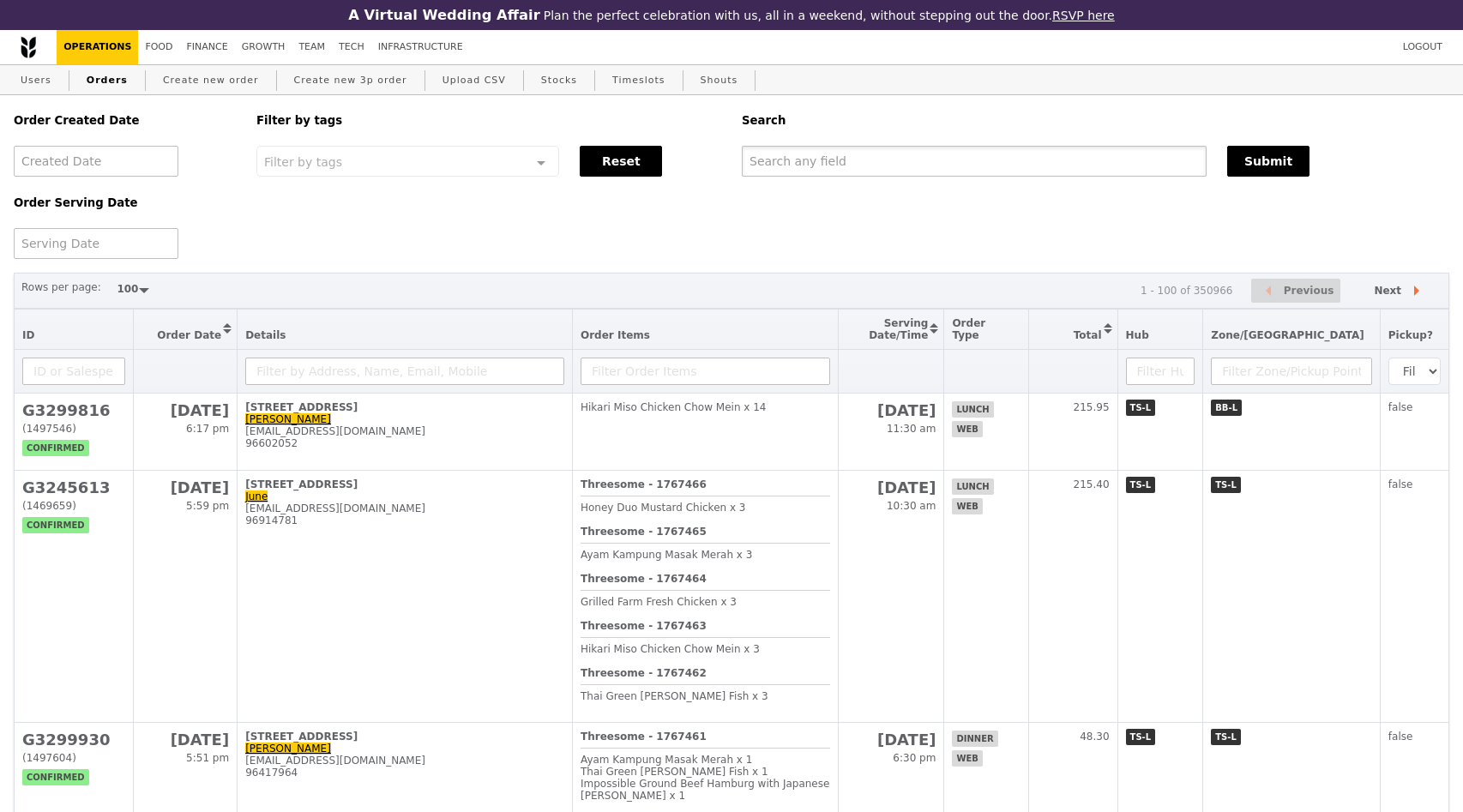
click at [782, 147] on input "text" at bounding box center [974, 161] width 465 height 31
paste input "GA3295437"
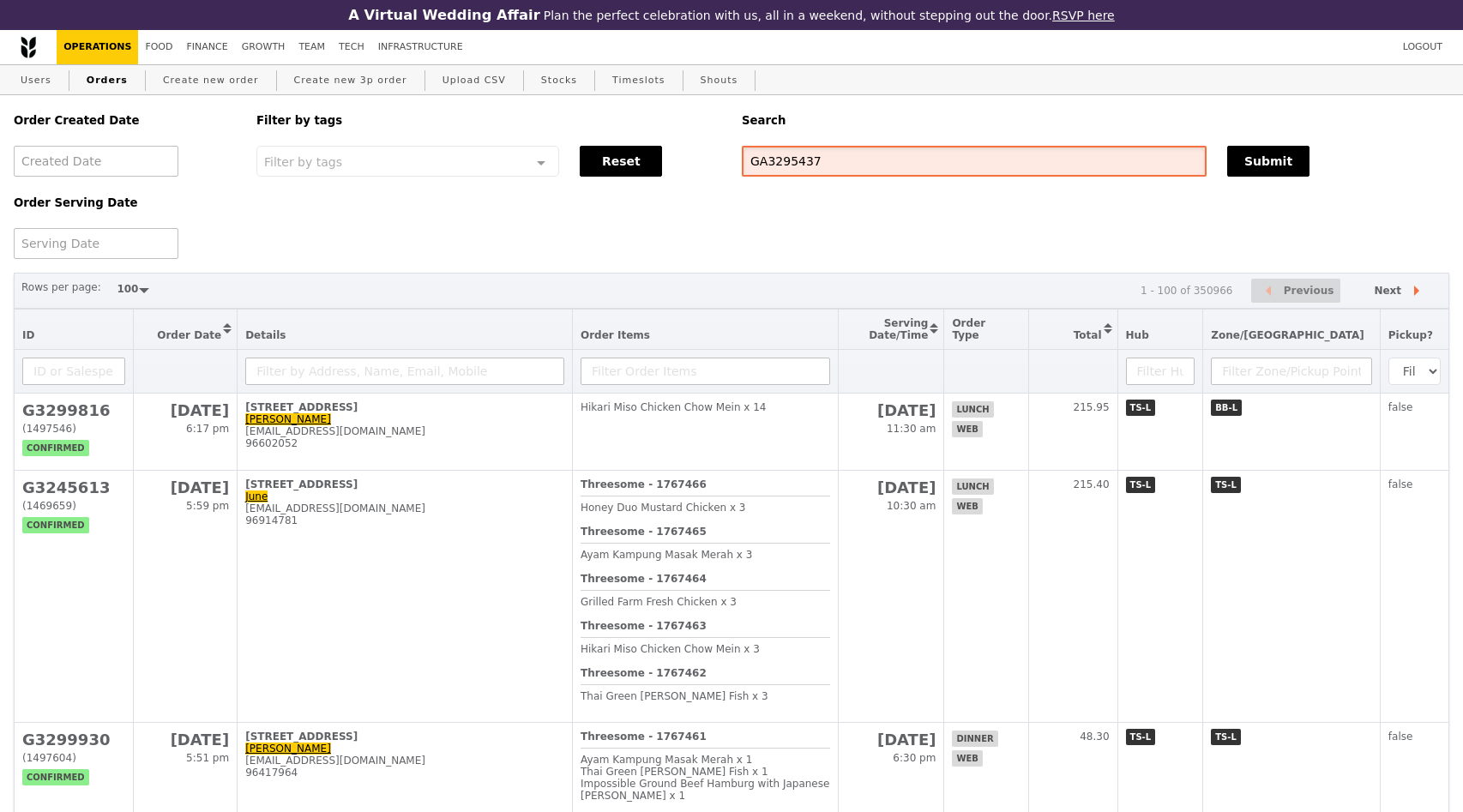
type input "GA3295437"
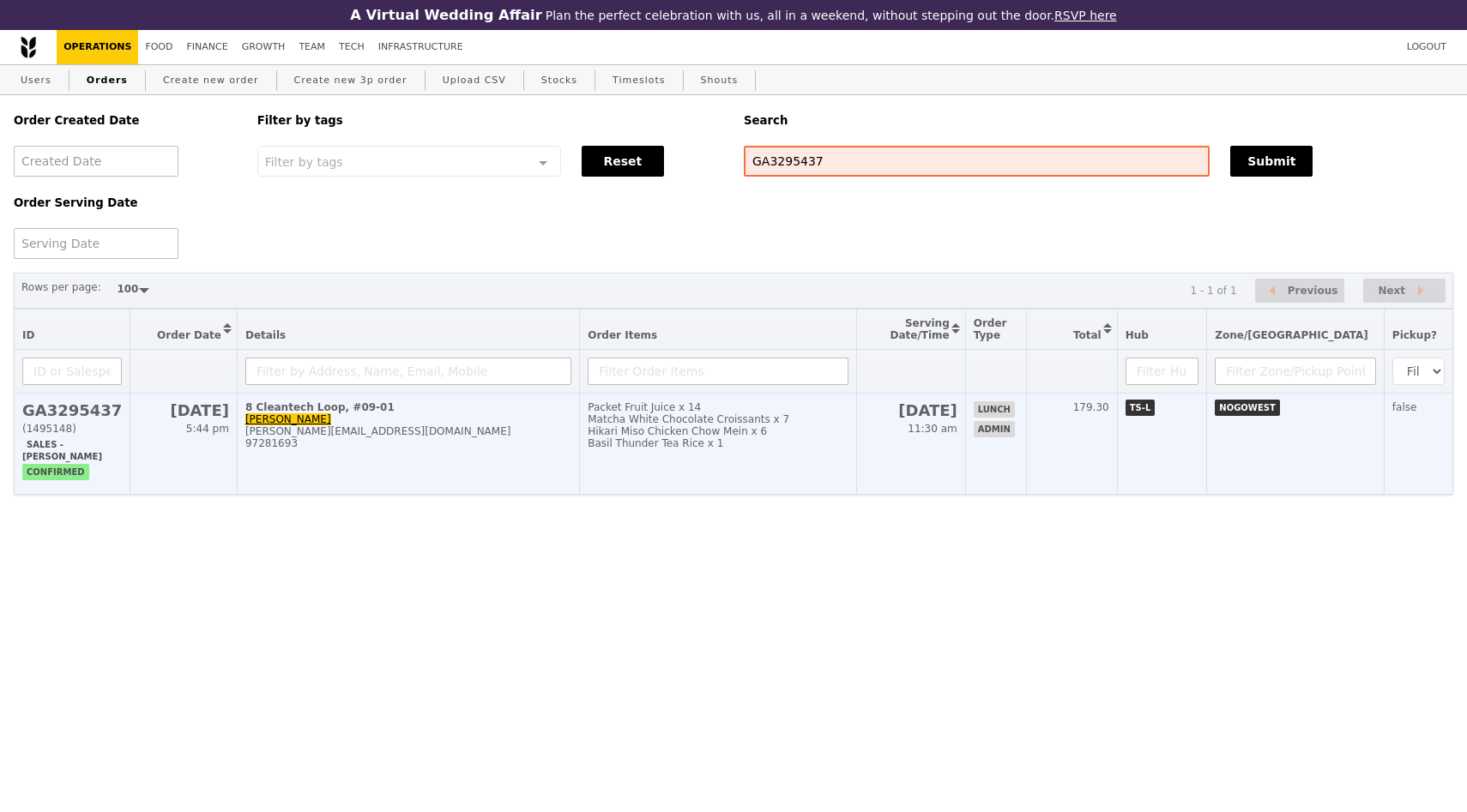
click at [395, 424] on td "8 Cleantech Loop, #09-01 [PERSON_NAME] [PERSON_NAME][EMAIL_ADDRESS][DOMAIN_NAME…" at bounding box center [407, 444] width 342 height 101
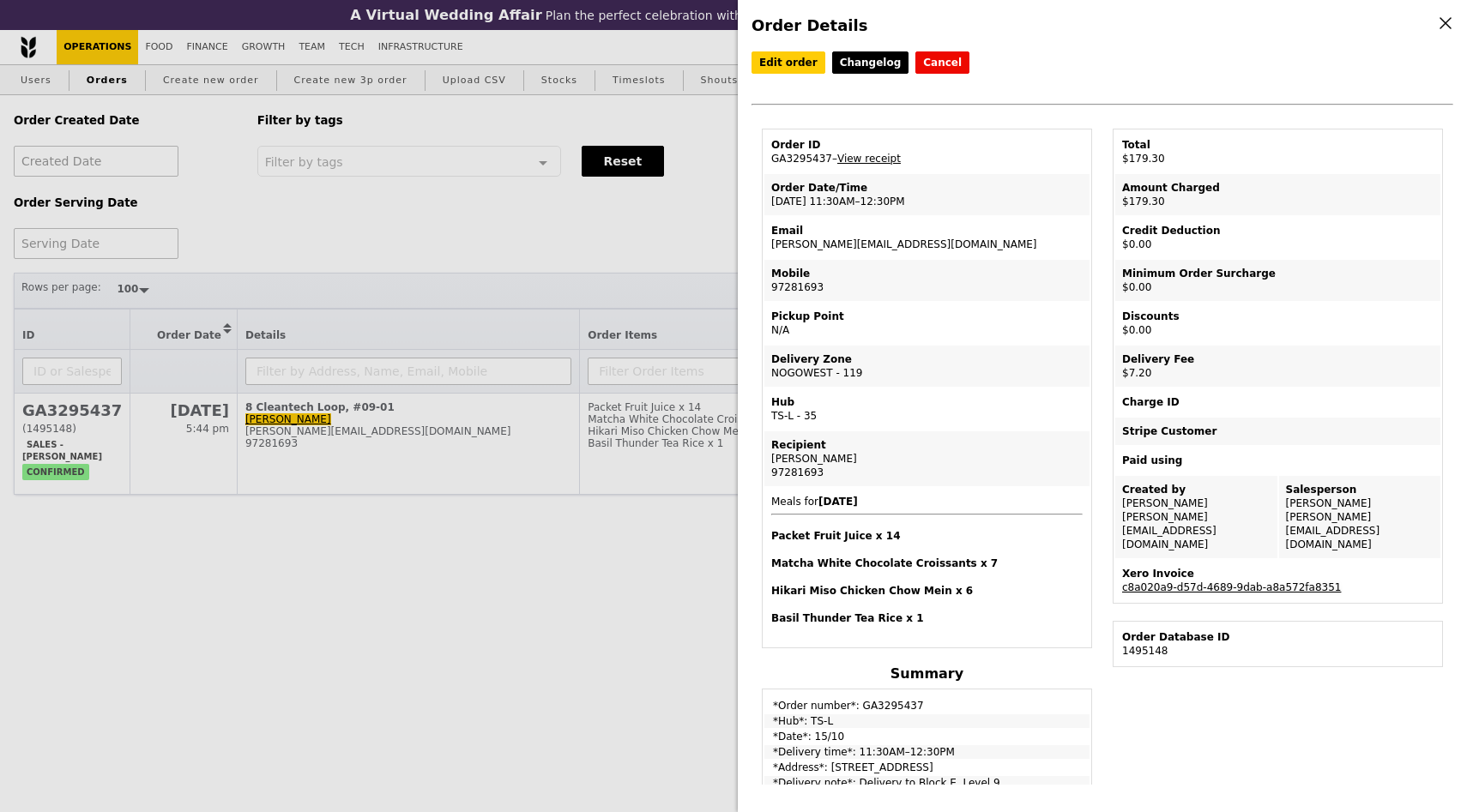
click at [1149, 581] on link "c8a020a9-d57d-4689-9dab-a8a572fa8351" at bounding box center [1231, 586] width 218 height 12
click at [432, 215] on div "Order Details Edit order Changelog Cancel Order ID GA3295437 – View receipt Ord…" at bounding box center [733, 406] width 1467 height 812
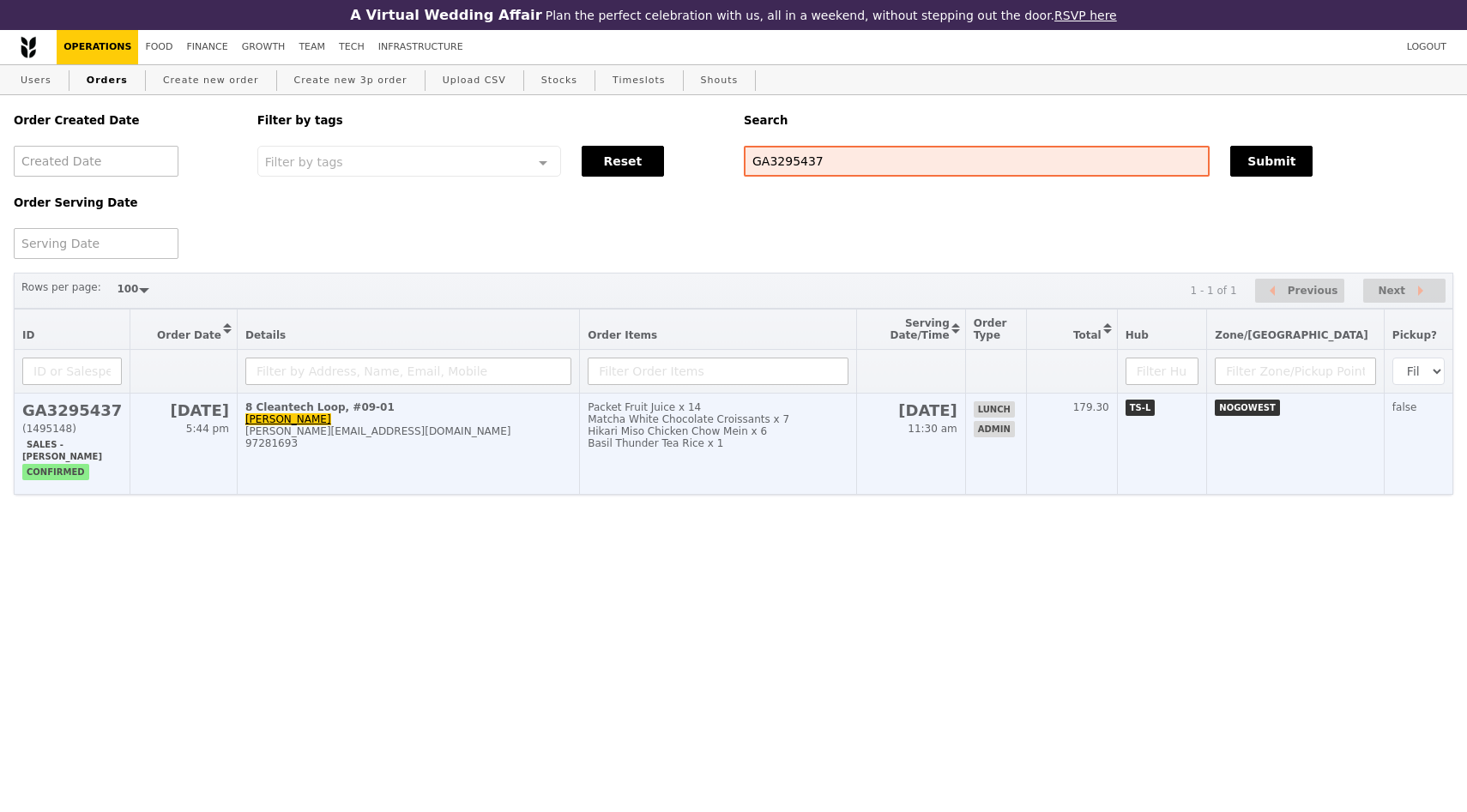
click at [383, 436] on div "[PERSON_NAME][EMAIL_ADDRESS][DOMAIN_NAME]" at bounding box center [408, 430] width 326 height 12
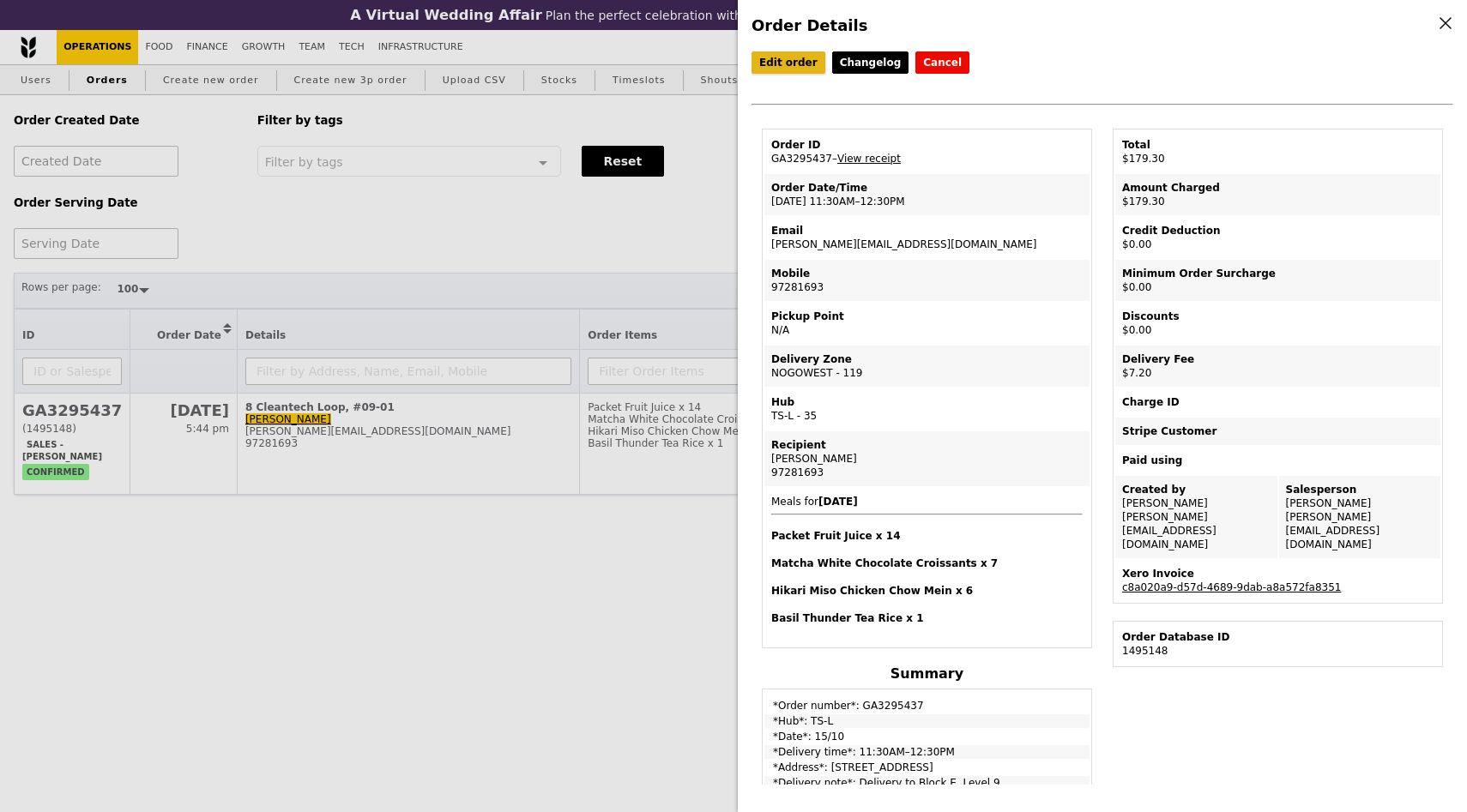
click at [783, 69] on link "Edit order" at bounding box center [788, 62] width 74 height 23
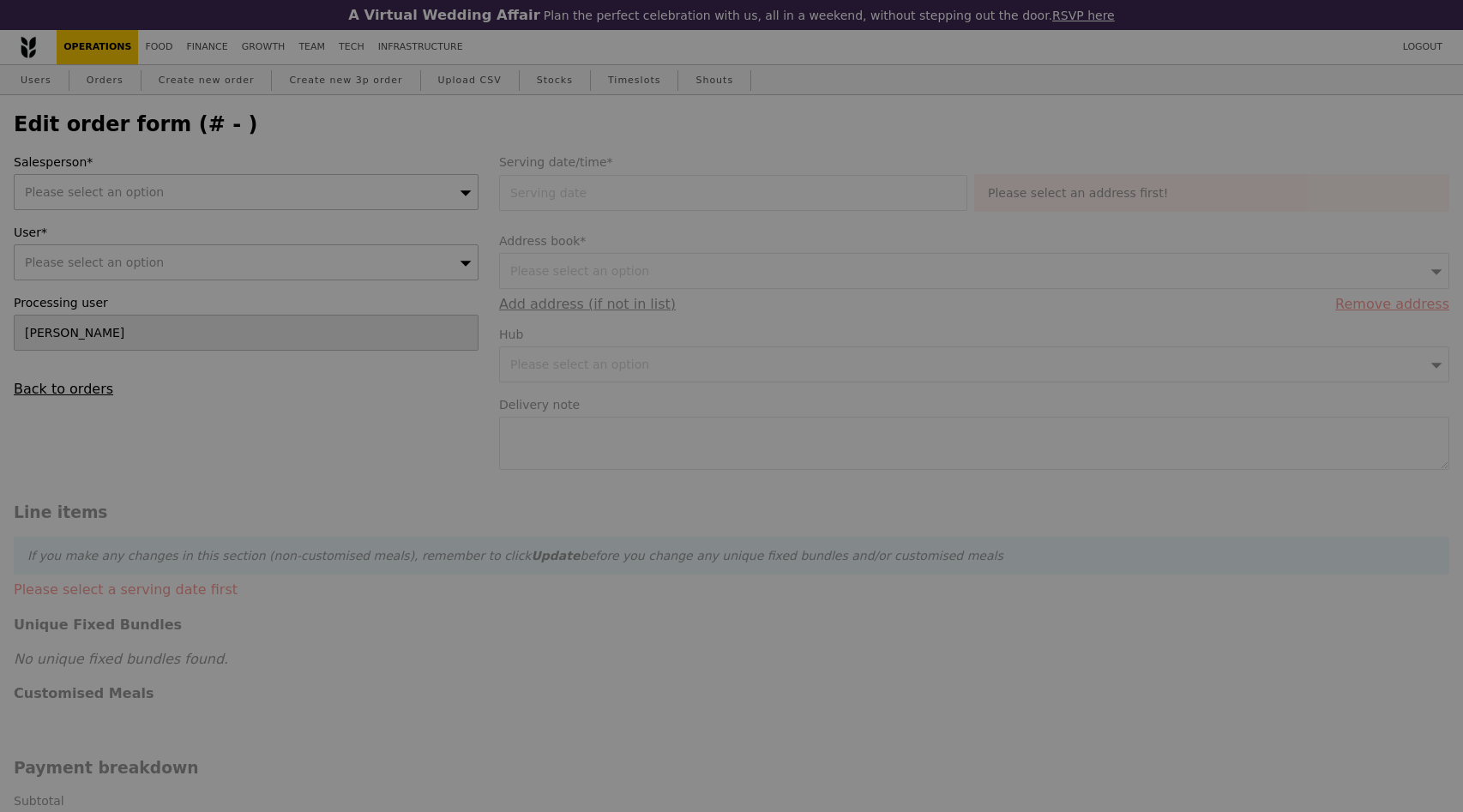
type input "[DATE]"
type textarea "Delivery to Block E, Level 9"
type input "172.10"
type input "6.61"
type input "7.20"
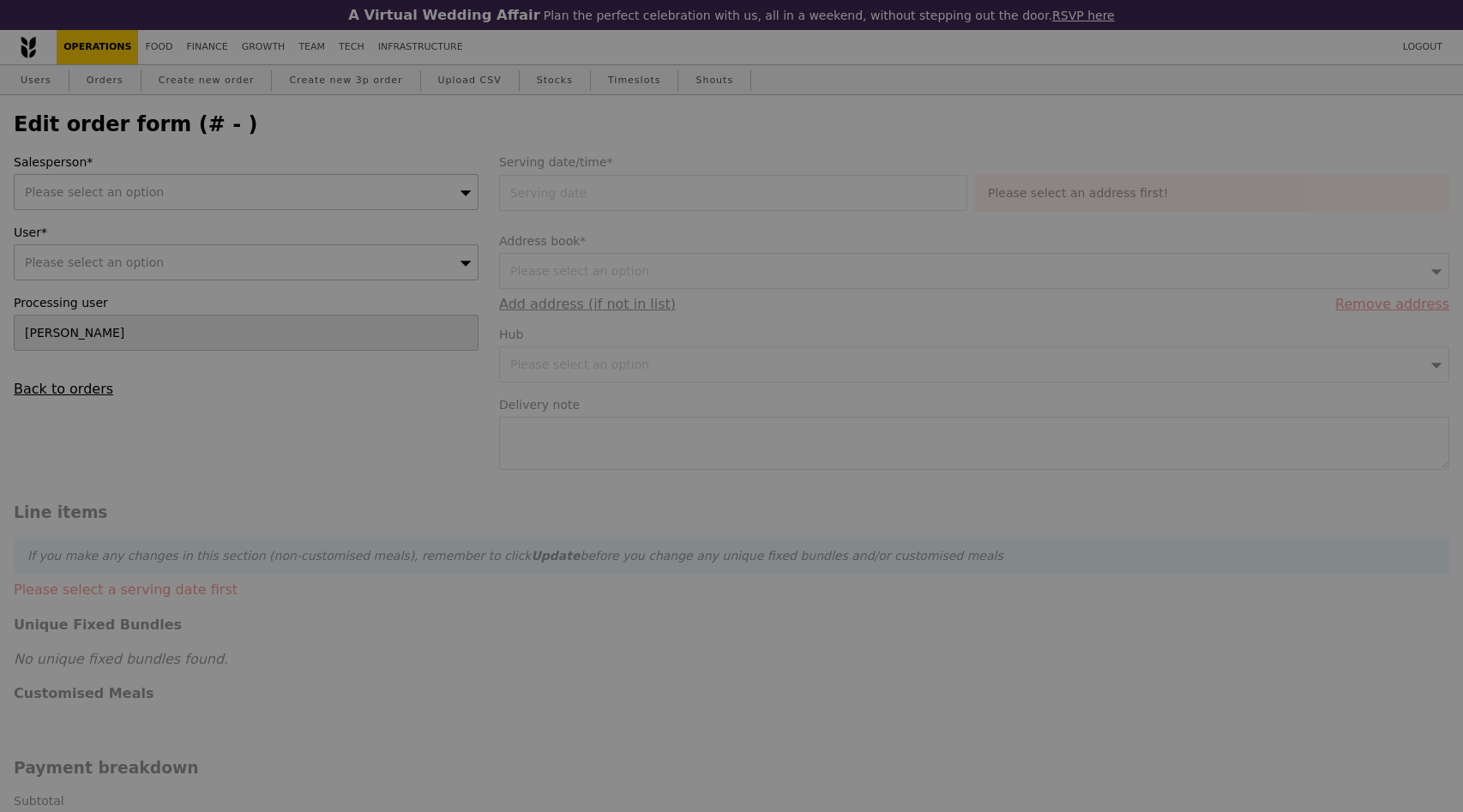
type input "179.30"
type input "Loading..."
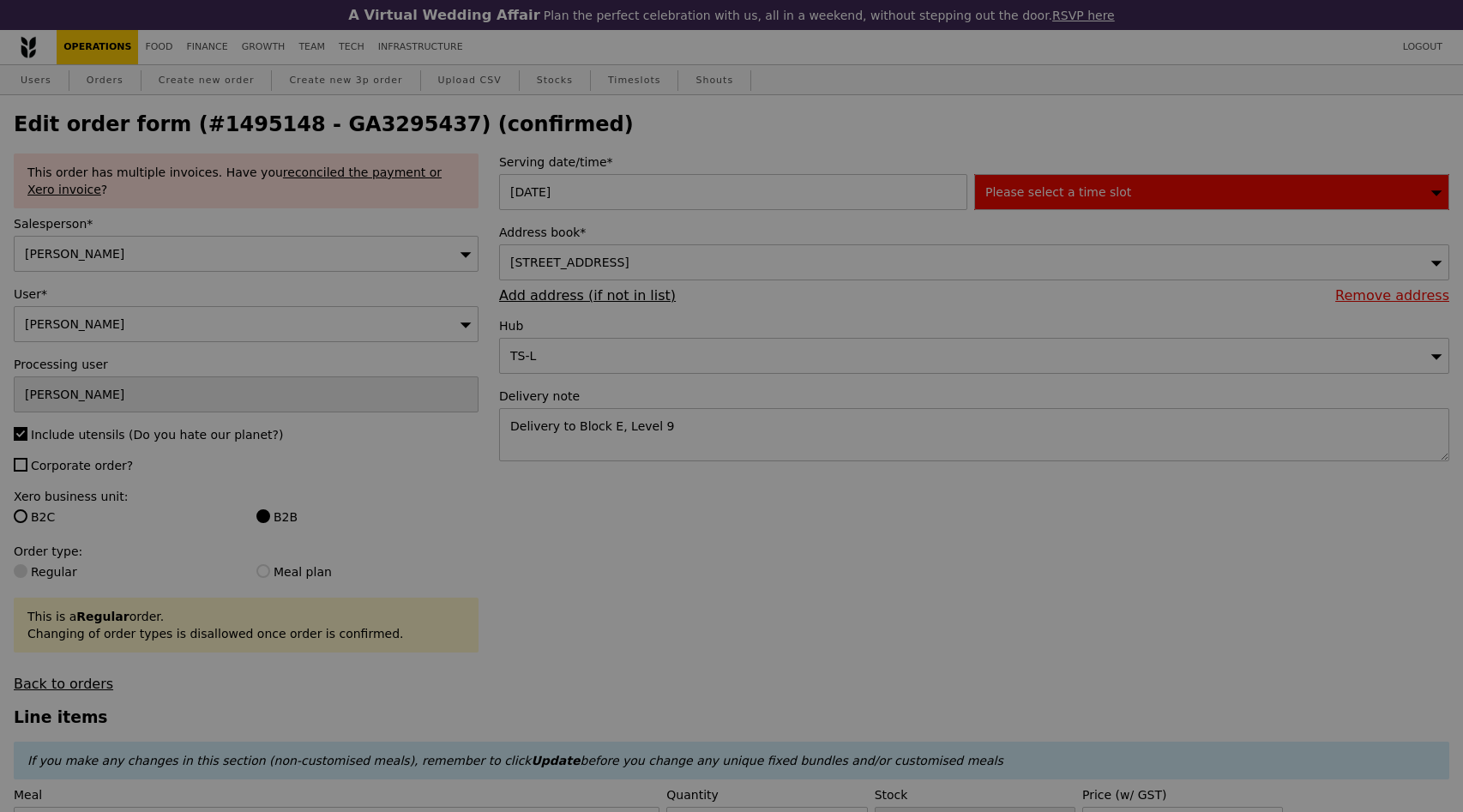
type input "493"
type input "472"
type input "494"
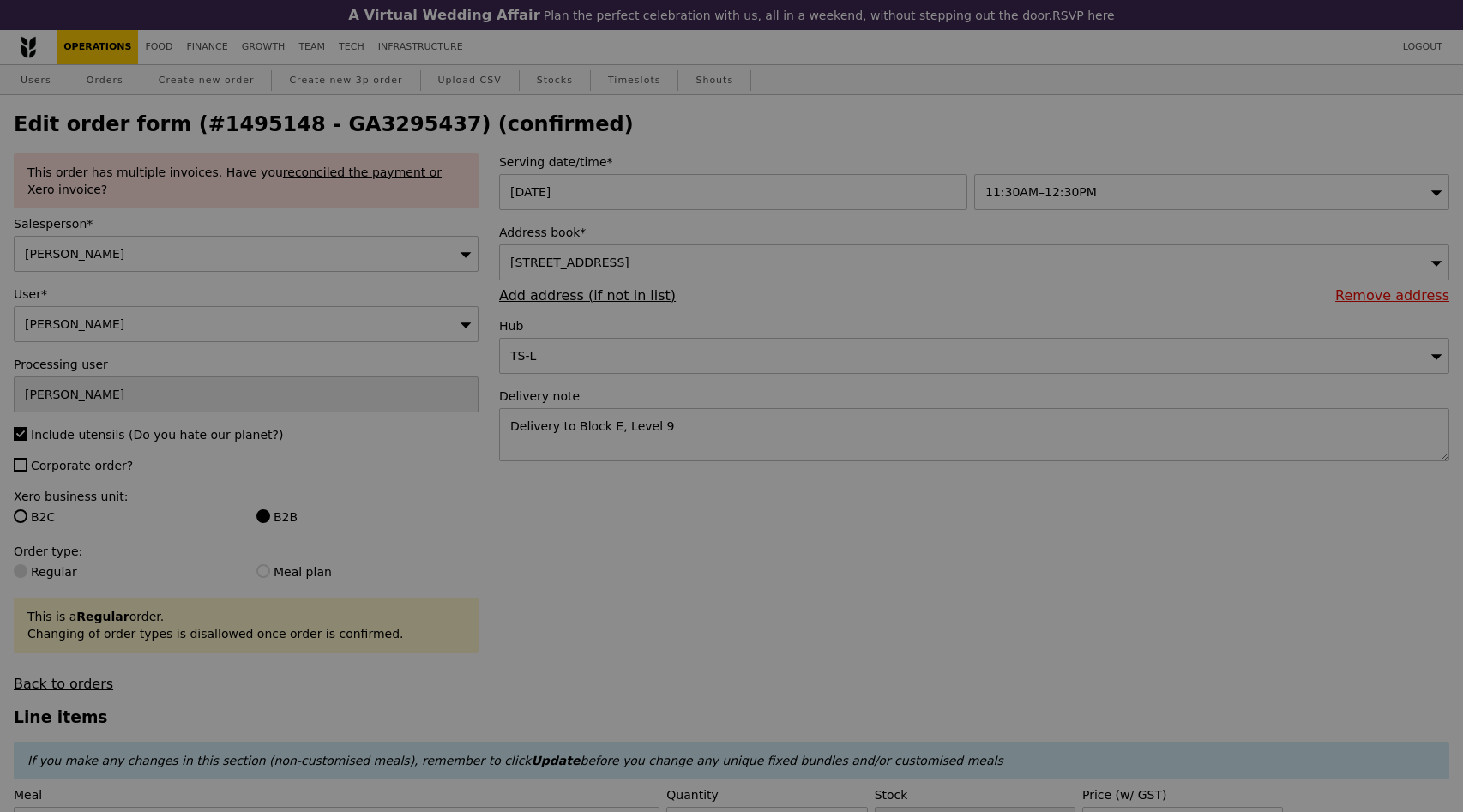
type input "Update"
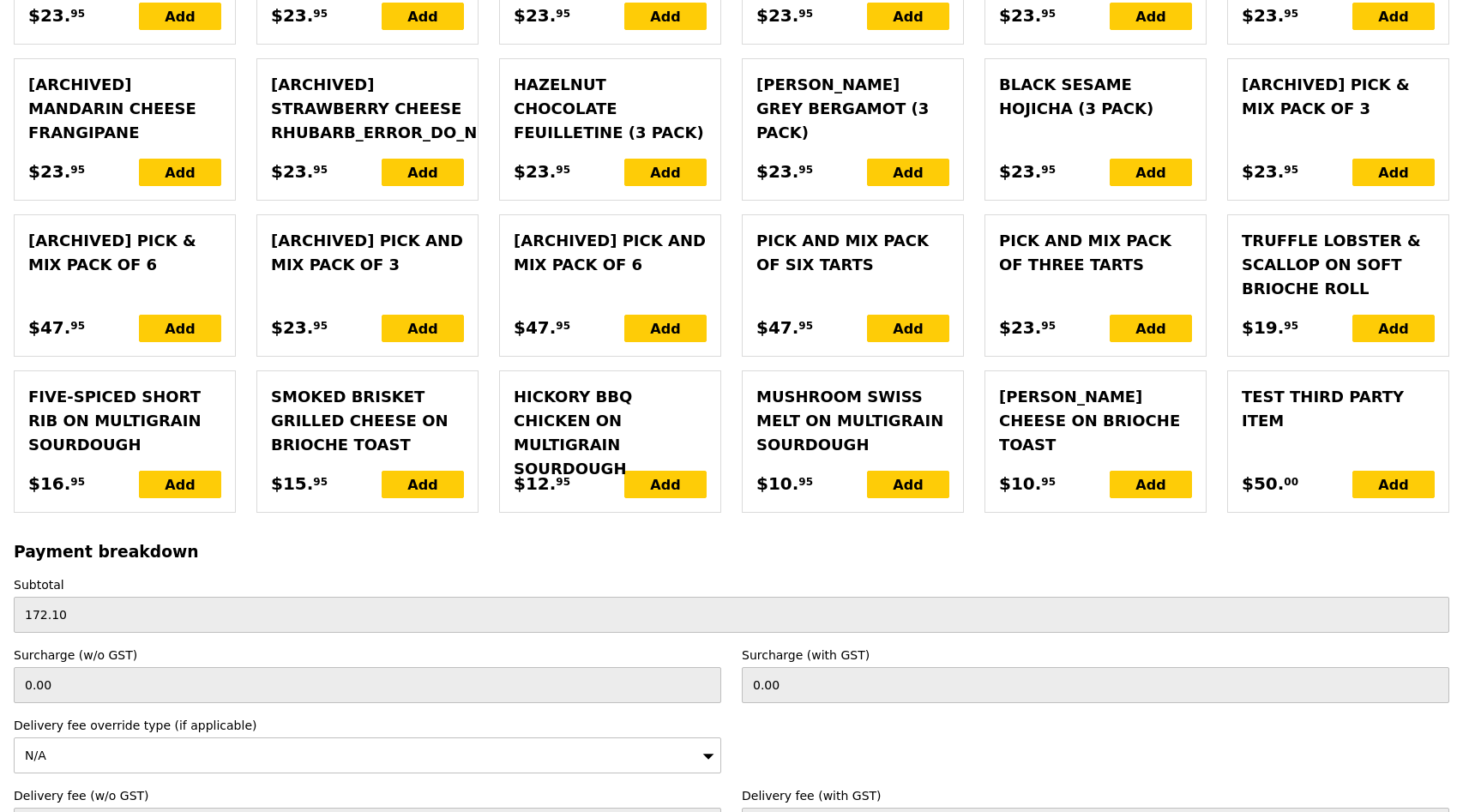
scroll to position [4165, 0]
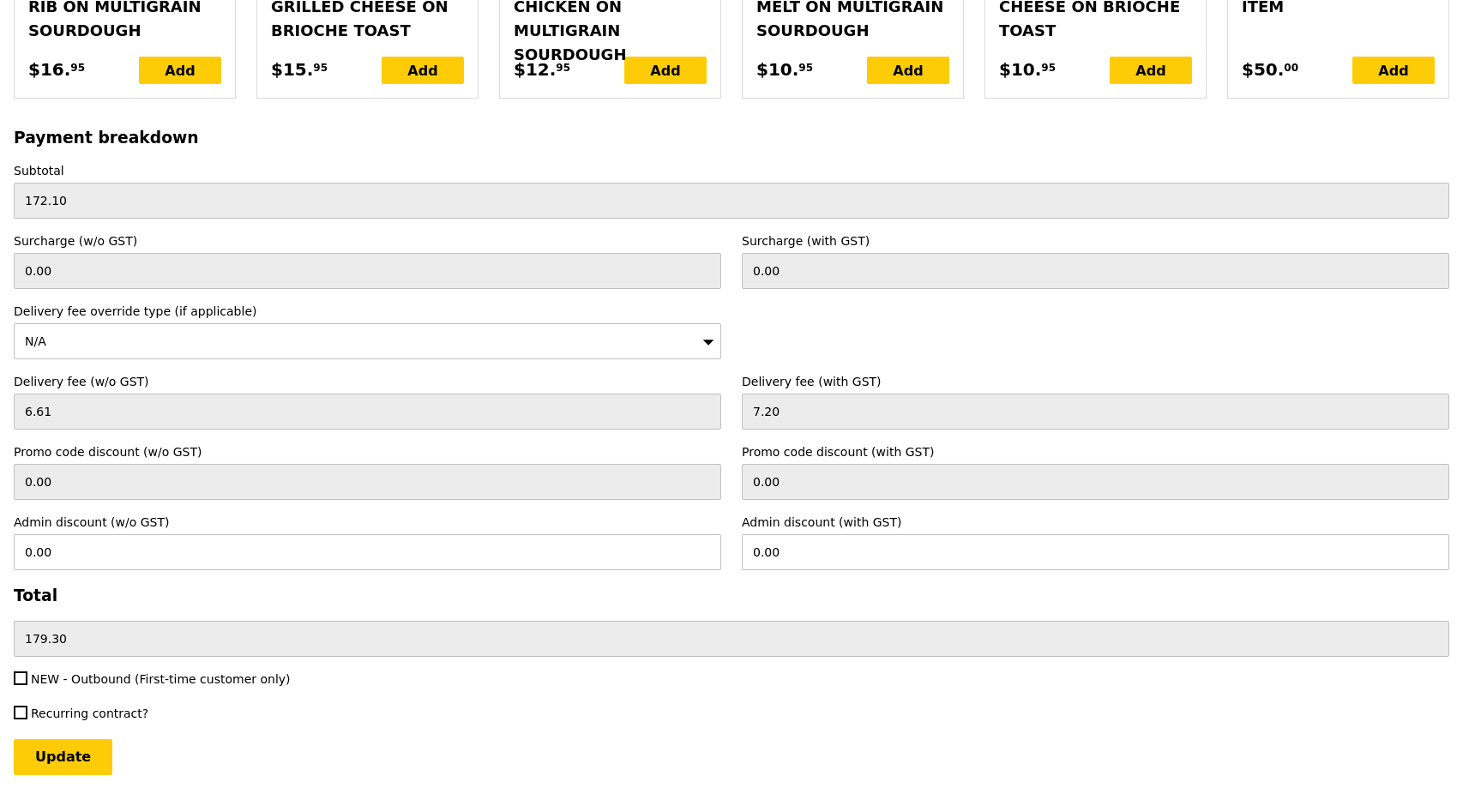
click at [806, 705] on div "Recurring contract?" at bounding box center [731, 715] width 1456 height 21
